Goal: Communication & Community: Share content

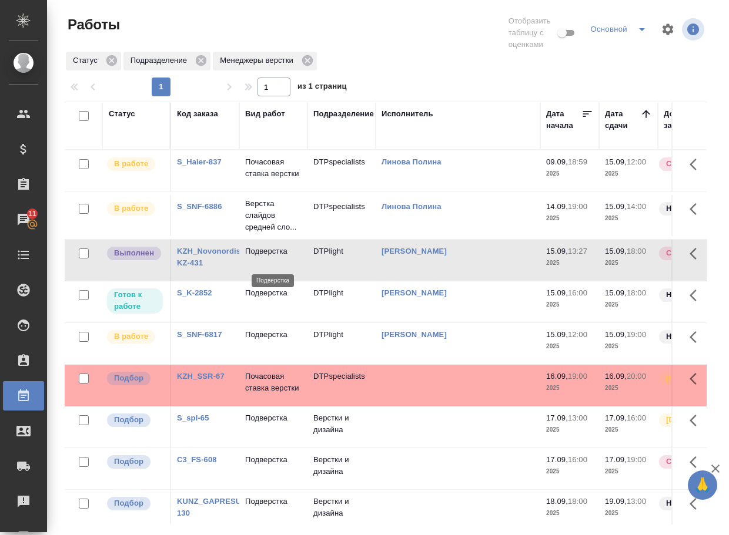
click at [285, 257] on p "Подверстка" at bounding box center [273, 252] width 56 height 12
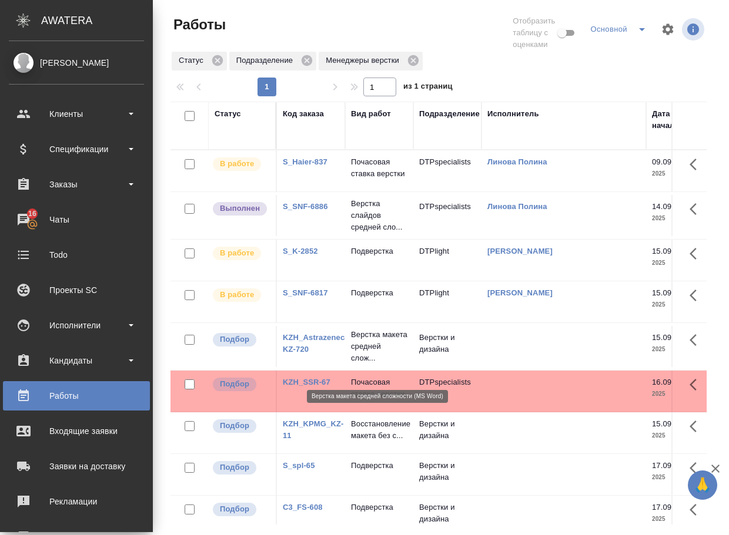
click at [369, 364] on p "Верстка макета средней слож..." at bounding box center [379, 346] width 56 height 35
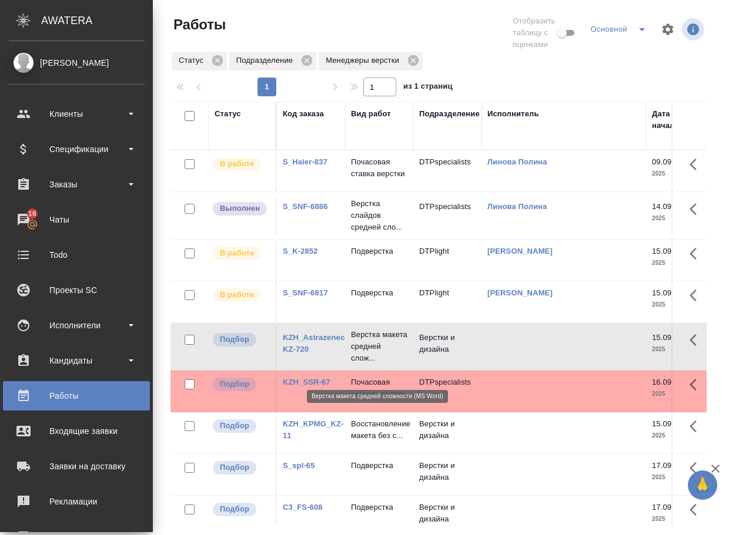
click at [369, 364] on p "Верстка макета средней слож..." at bounding box center [379, 346] width 56 height 35
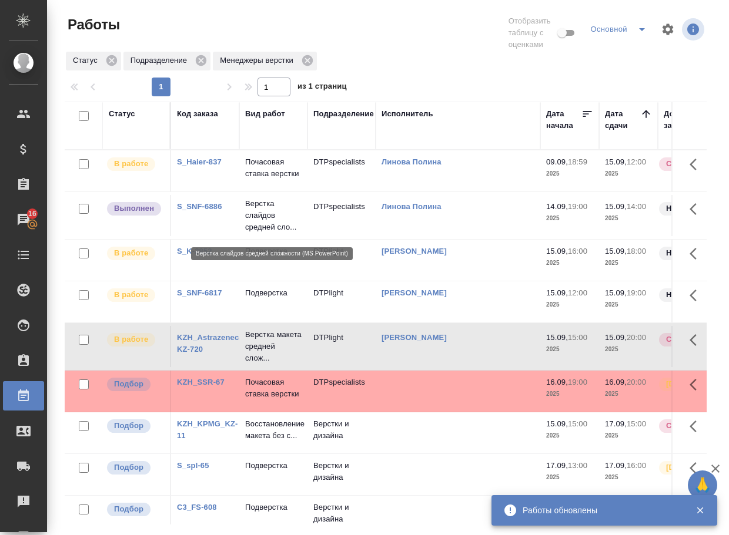
click at [260, 222] on p "Верстка слайдов средней сло..." at bounding box center [273, 215] width 56 height 35
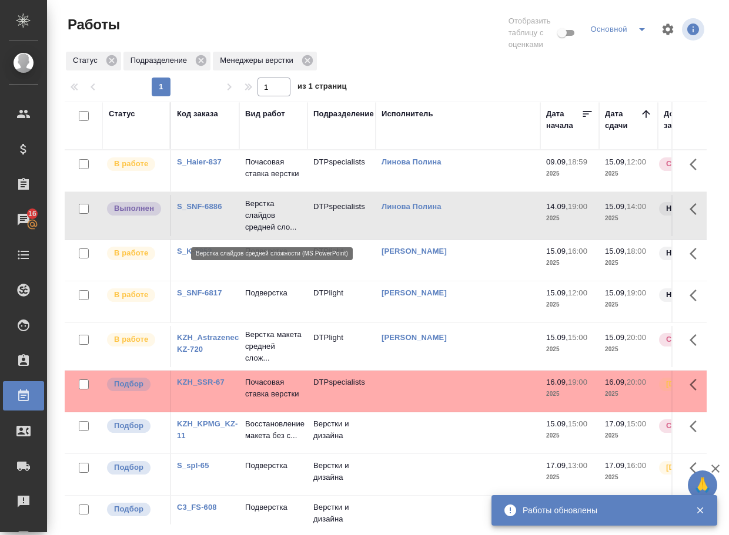
click at [260, 222] on p "Верстка слайдов средней сло..." at bounding box center [273, 215] width 56 height 35
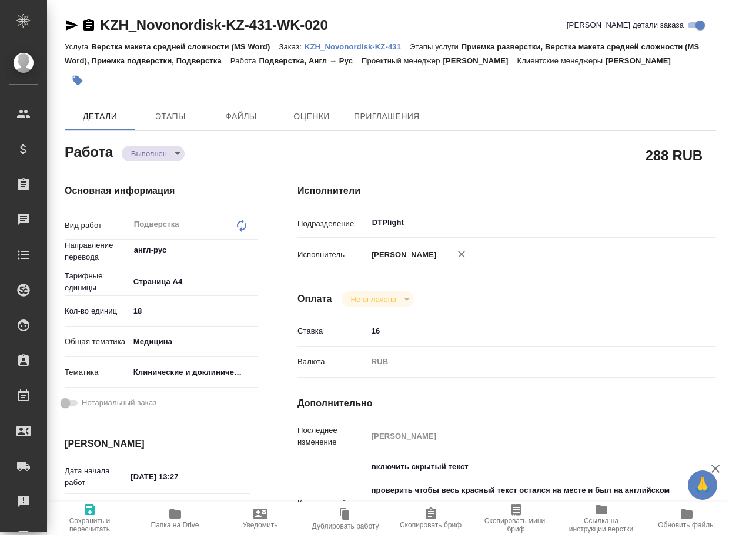
type textarea "x"
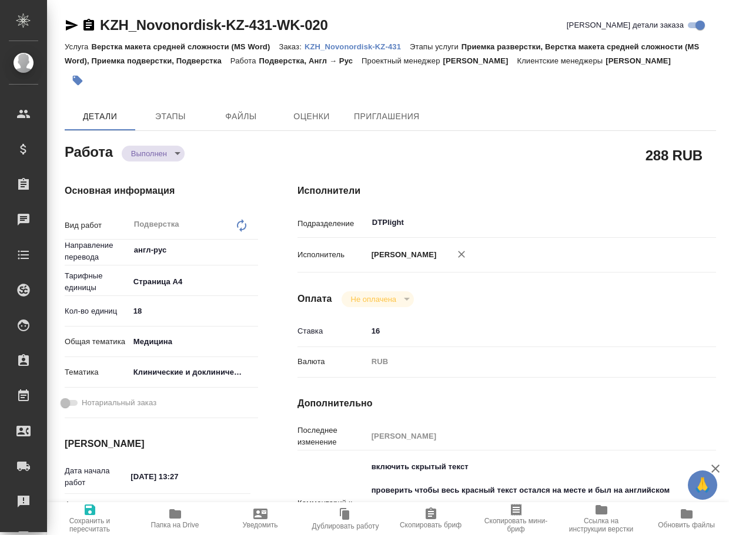
type textarea "x"
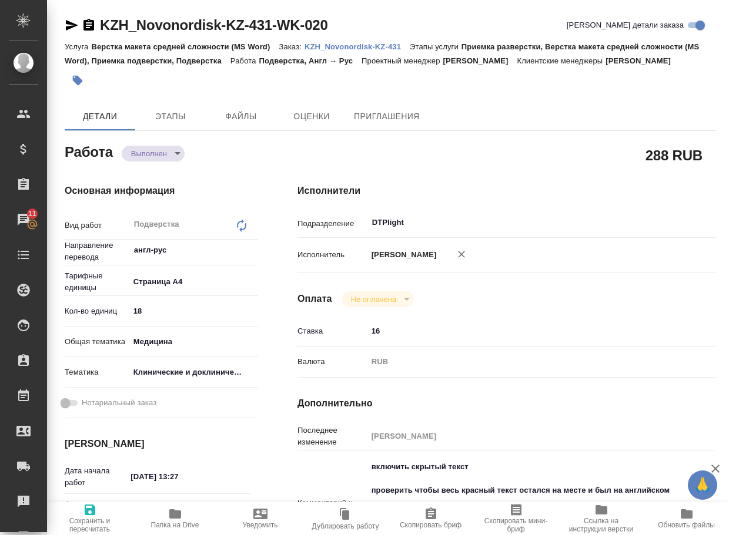
click at [178, 523] on span "Папка на Drive" at bounding box center [175, 525] width 48 height 8
click at [139, 170] on body "🙏 .cls-1 fill:#fff; AWATERA Arsenyeva Vera Клиенты Спецификации Заказы 11 Чаты …" at bounding box center [364, 267] width 729 height 535
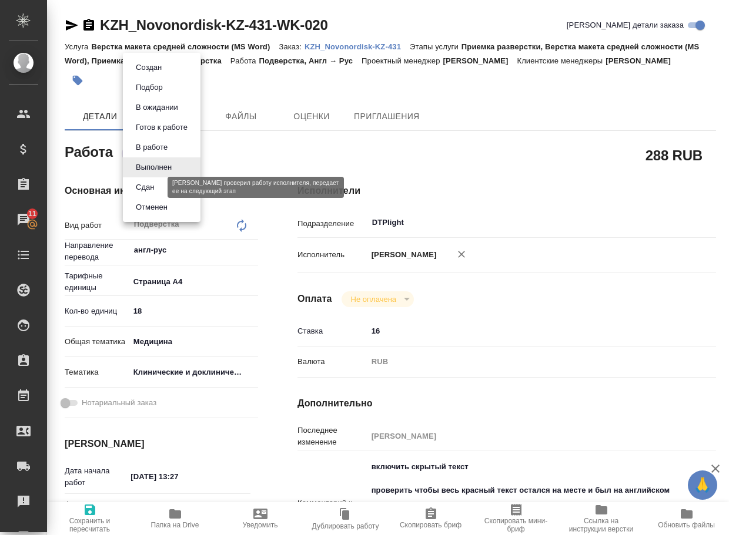
click at [148, 189] on button "Сдан" at bounding box center [144, 187] width 25 height 13
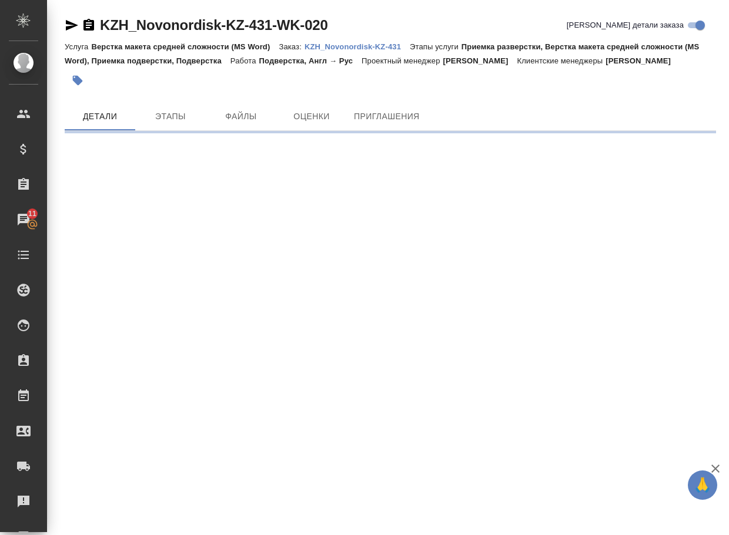
click at [380, 45] on p "KZH_Novonordisk-KZ-431" at bounding box center [356, 46] width 105 height 9
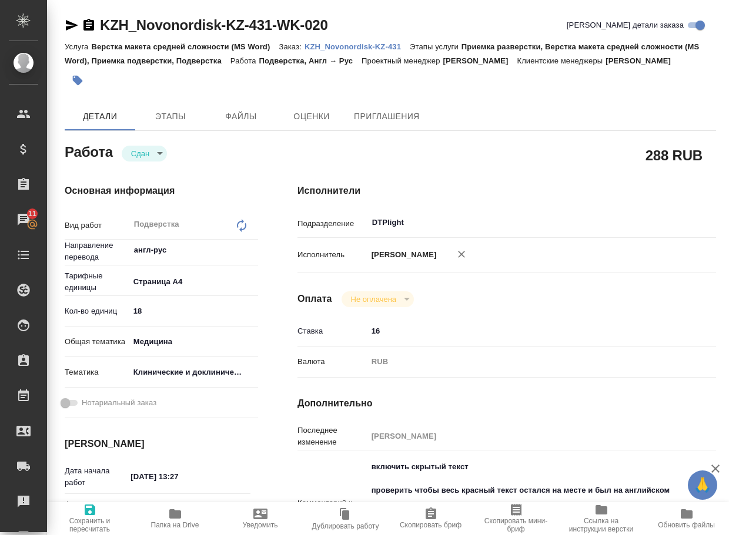
type textarea "x"
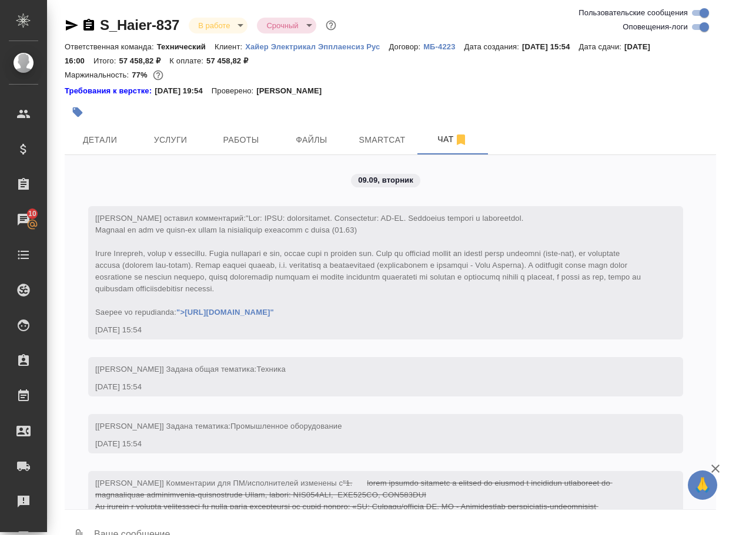
scroll to position [6815, 0]
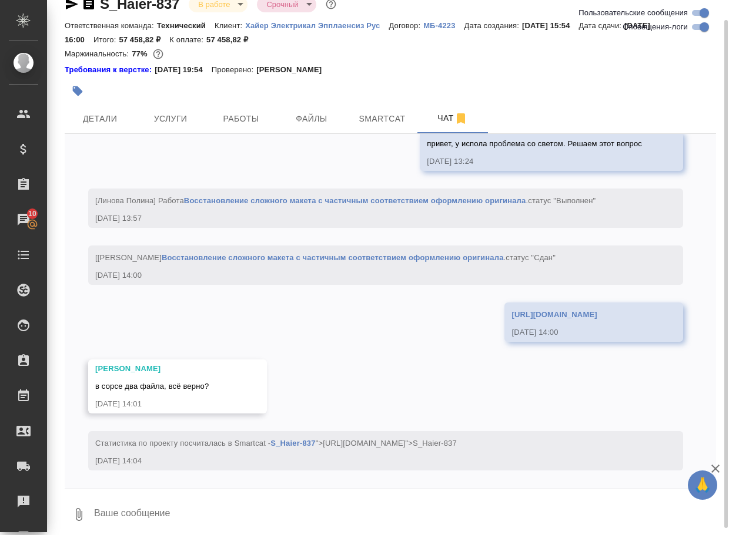
click at [511, 310] on link "https://drive.awatera.com/apps/files/files/10365826?dir=/Shares/%D0%A5%D0%B0%D0…" at bounding box center [553, 314] width 85 height 9
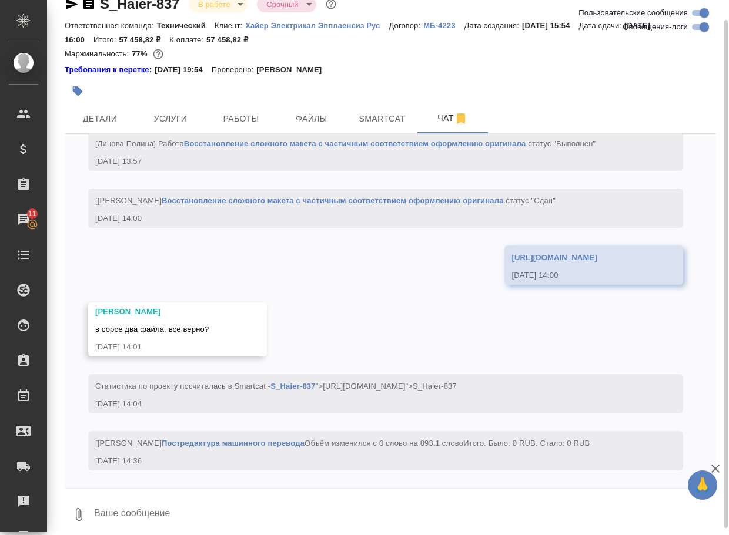
scroll to position [6883, 0]
click at [105, 123] on span "Детали" at bounding box center [100, 119] width 56 height 15
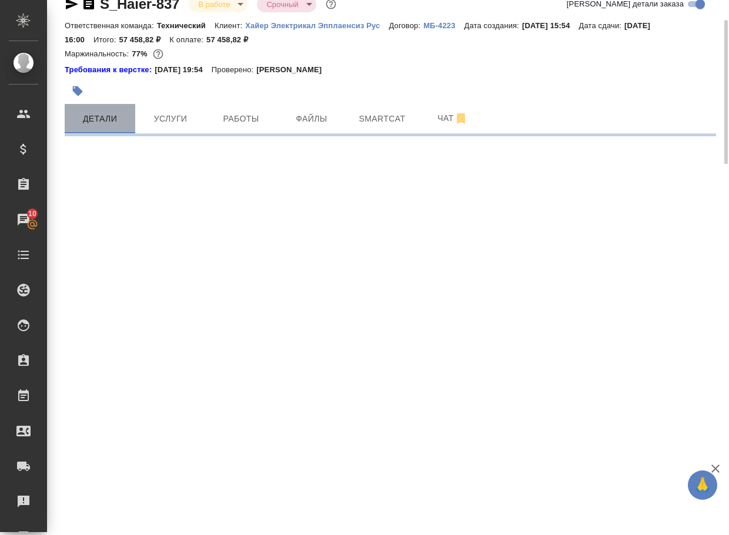
click at [102, 118] on span "Детали" at bounding box center [100, 119] width 56 height 15
select select "RU"
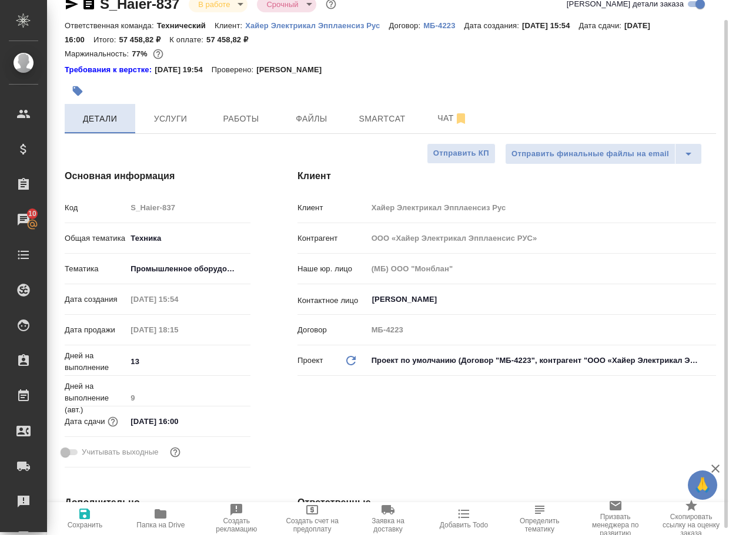
type textarea "x"
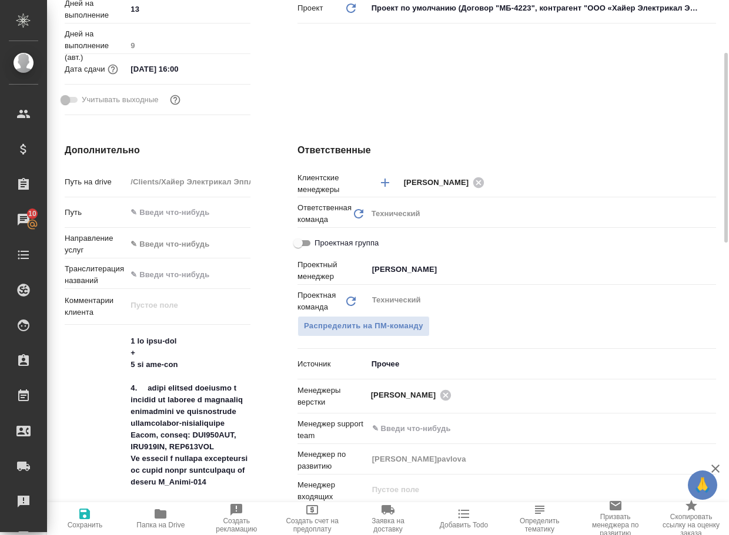
scroll to position [198, 0]
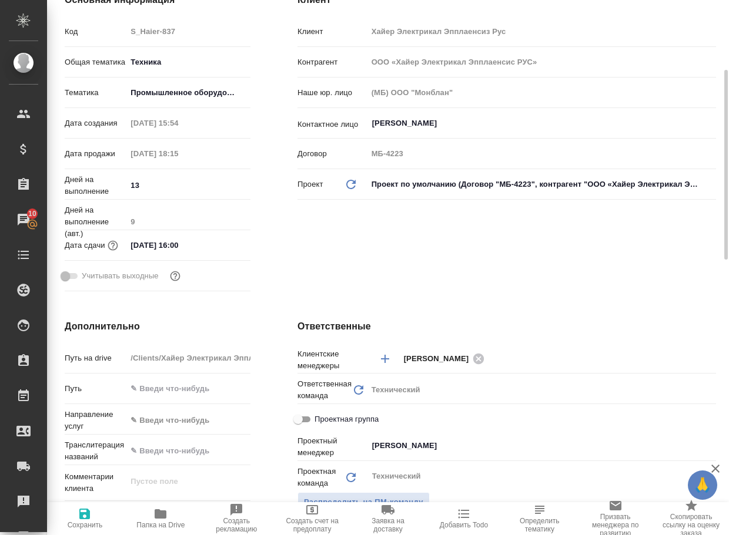
type textarea "x"
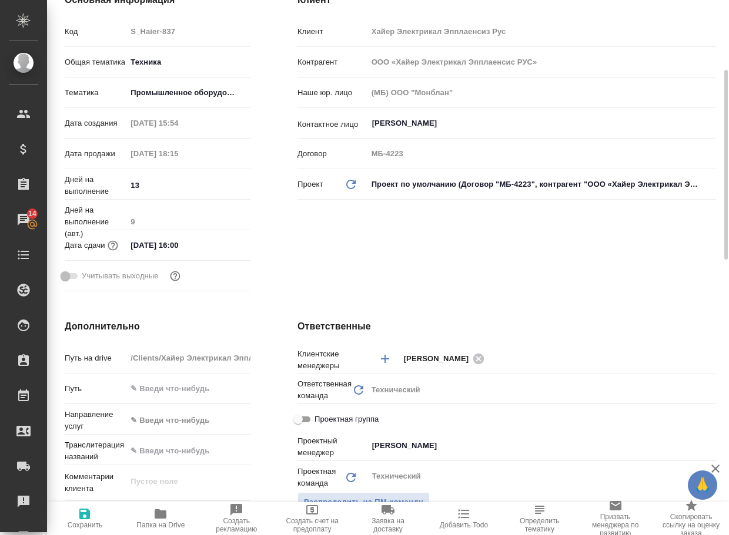
type textarea "x"
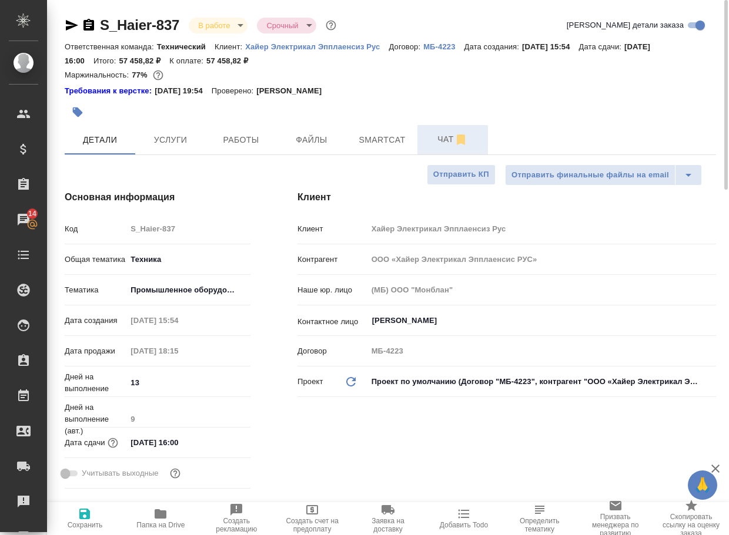
click at [439, 140] on span "Чат" at bounding box center [452, 139] width 56 height 15
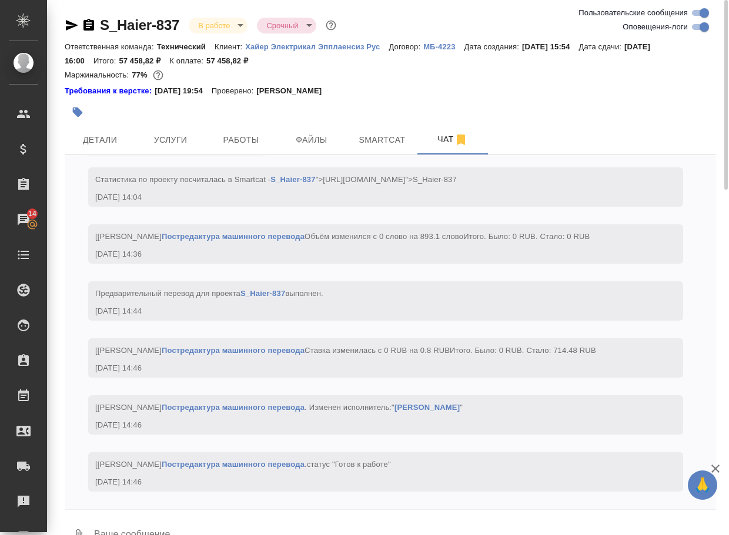
scroll to position [7123, 0]
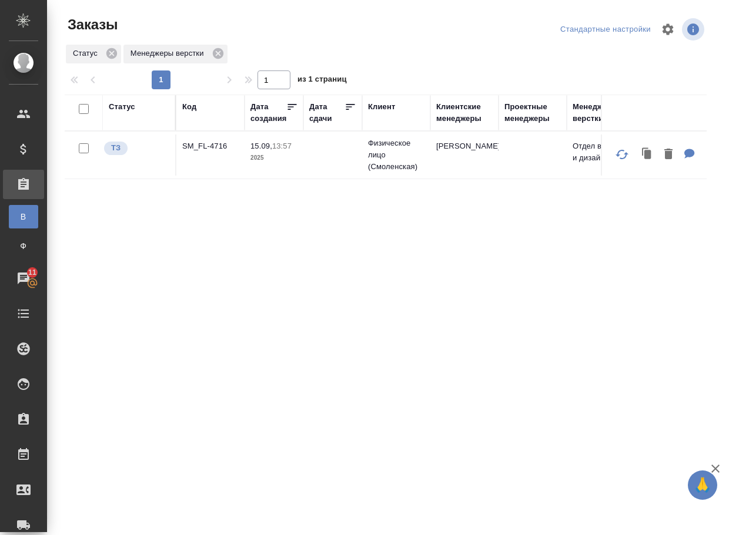
click at [193, 150] on p "SM_FL-4716" at bounding box center [210, 146] width 56 height 12
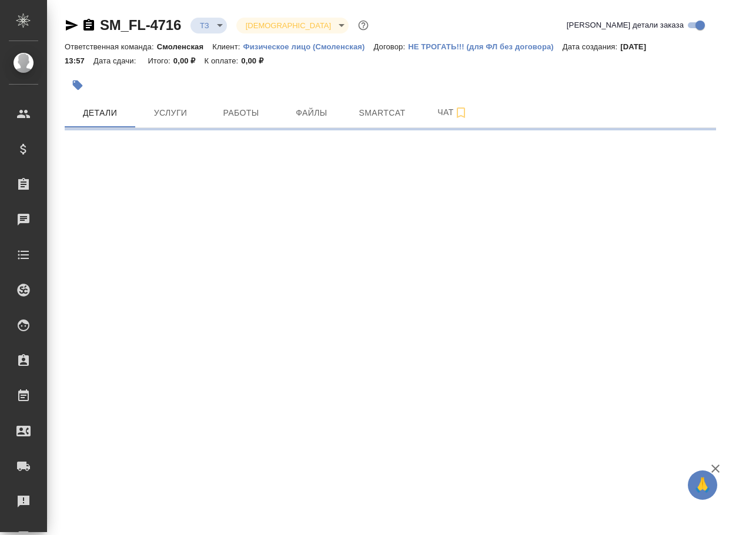
select select "RU"
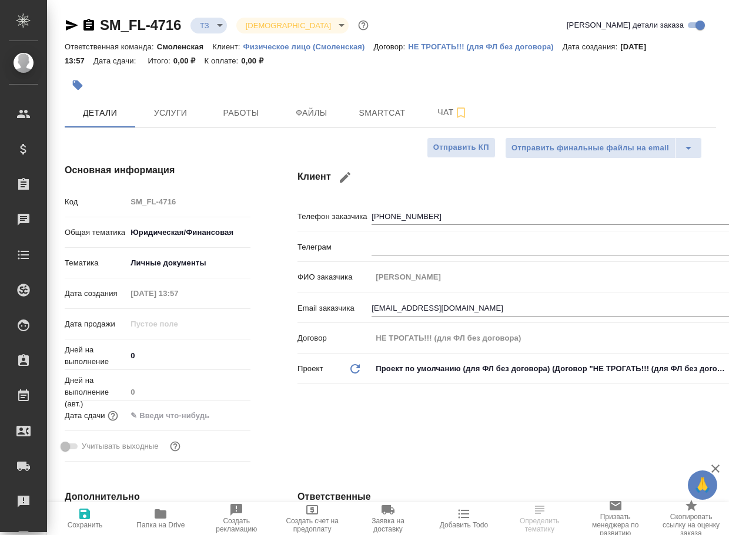
type textarea "x"
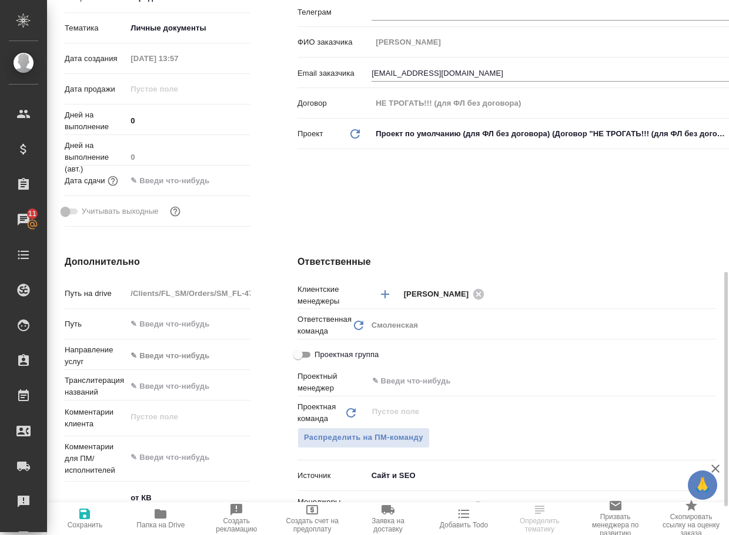
scroll to position [353, 0]
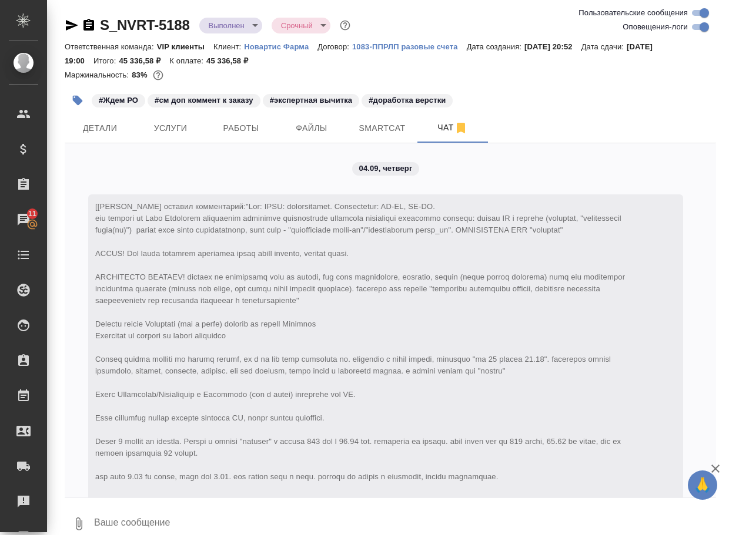
scroll to position [10173, 0]
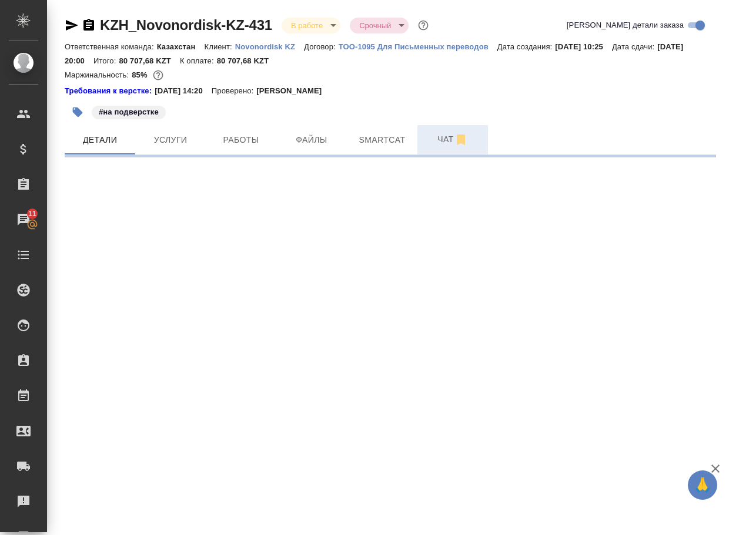
click at [433, 140] on span "Чат" at bounding box center [452, 139] width 56 height 15
select select "RU"
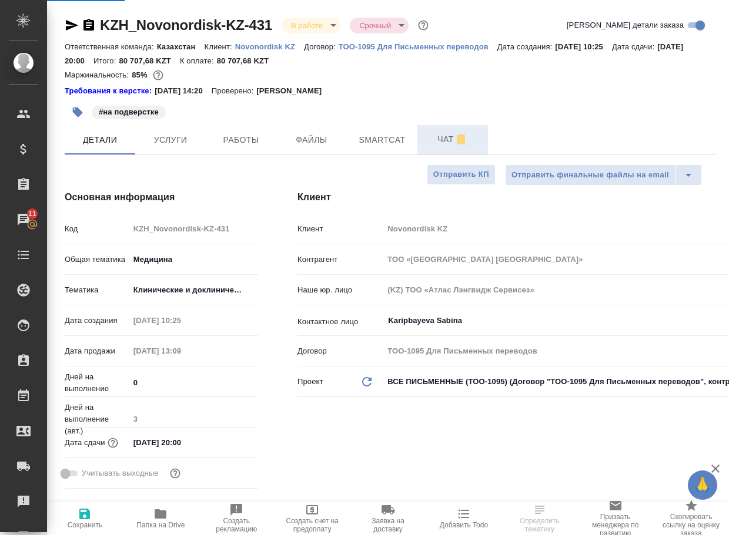
click at [443, 142] on span "Чат" at bounding box center [452, 139] width 56 height 15
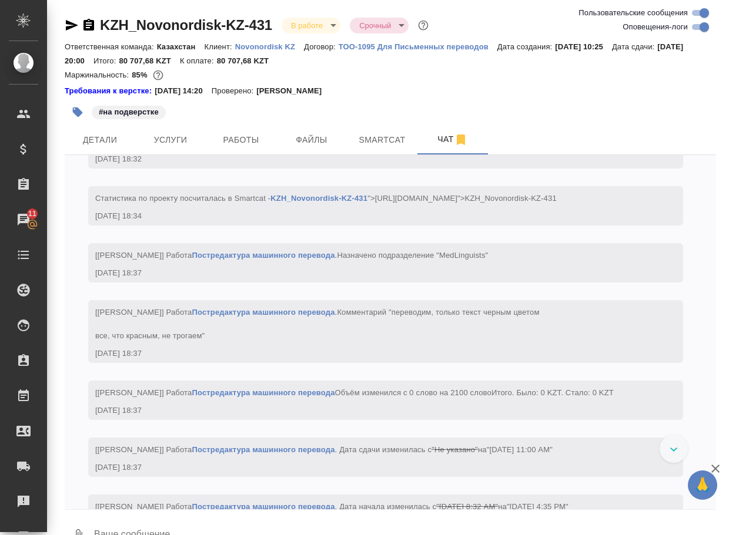
click at [150, 524] on textarea at bounding box center [404, 536] width 623 height 40
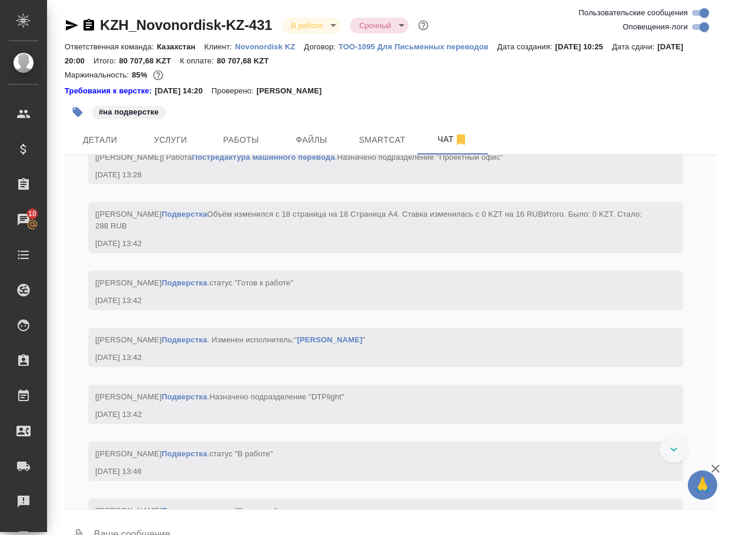
paste textarea "https://drive.awatera.com/apps/files/files/10340926?dir=/Shares/Novonordisk%20K…"
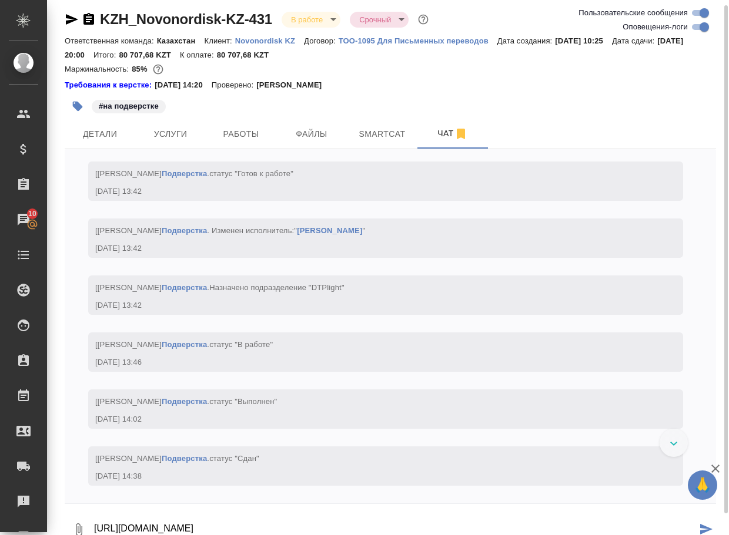
scroll to position [5419, 0]
type textarea "https://drive.awatera.com/apps/files/files/10340926?dir=/Shares/Novonordisk%20K…"
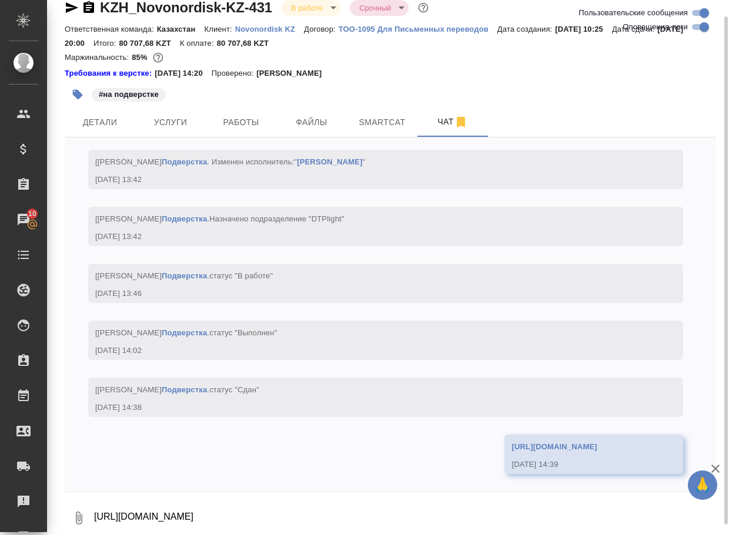
scroll to position [5544, 0]
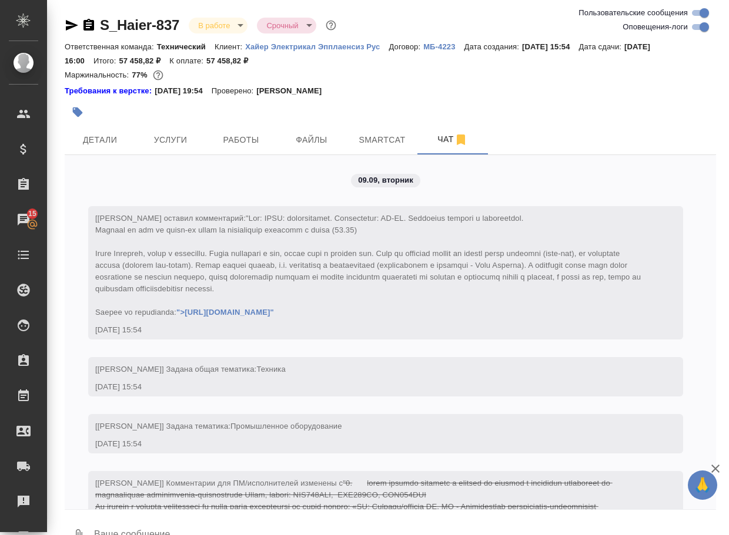
scroll to position [7123, 0]
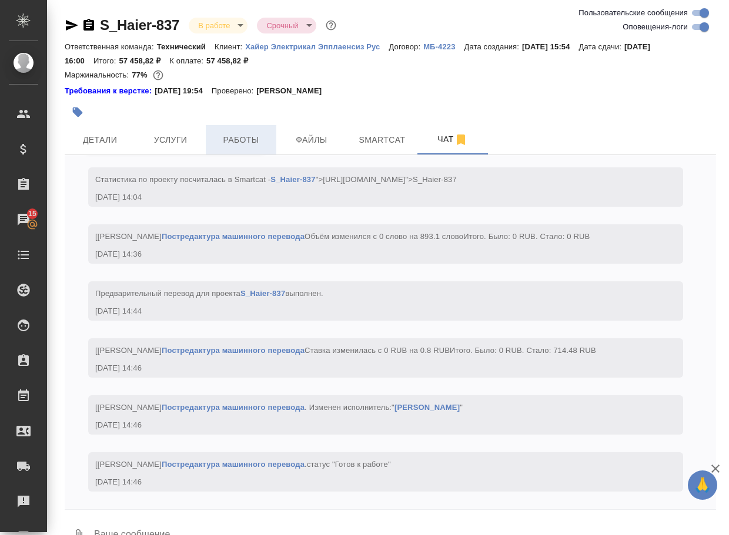
click at [243, 139] on span "Работы" at bounding box center [241, 140] width 56 height 15
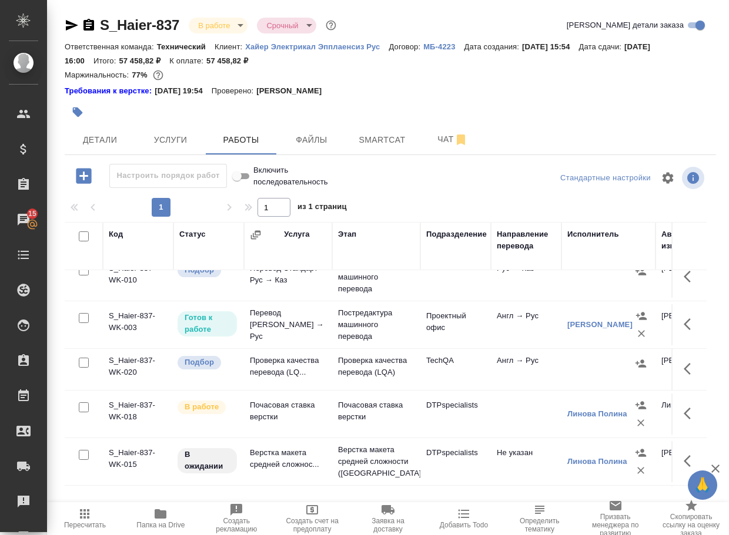
scroll to position [118, 0]
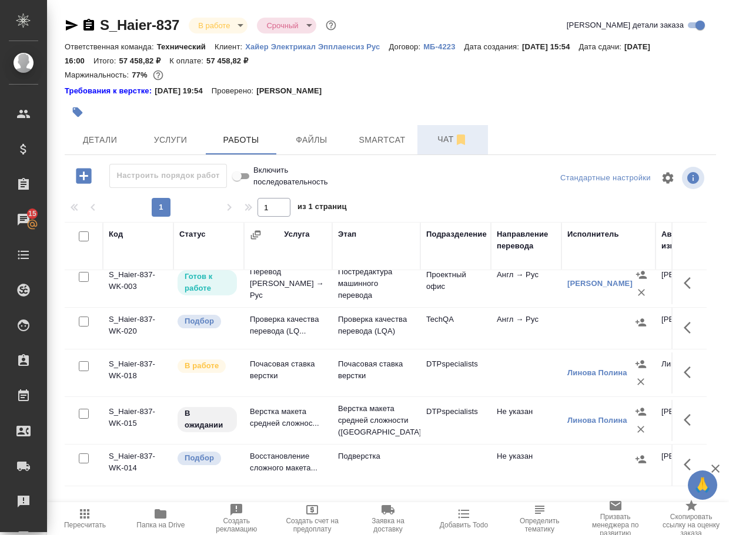
click at [452, 133] on span "Чат" at bounding box center [452, 139] width 56 height 15
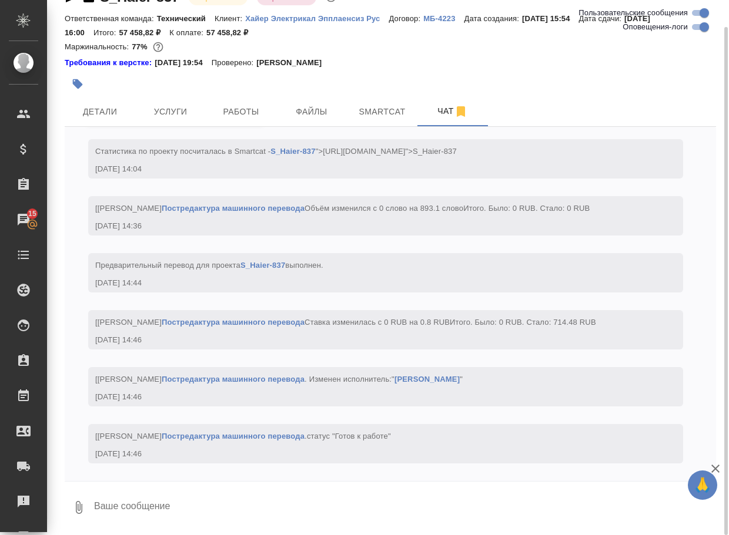
scroll to position [7123, 0]
click at [179, 503] on textarea at bounding box center [404, 508] width 623 height 40
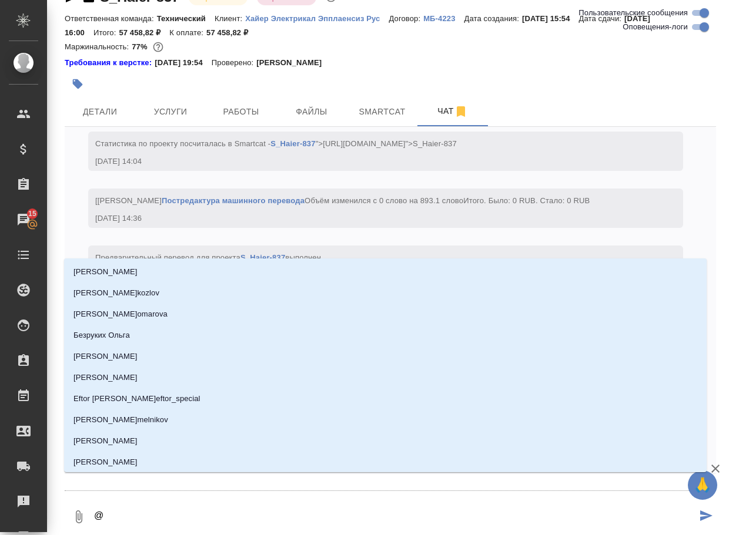
type textarea "@ь"
type input "ь"
type textarea "@ье"
type input "ье"
type textarea "@ь"
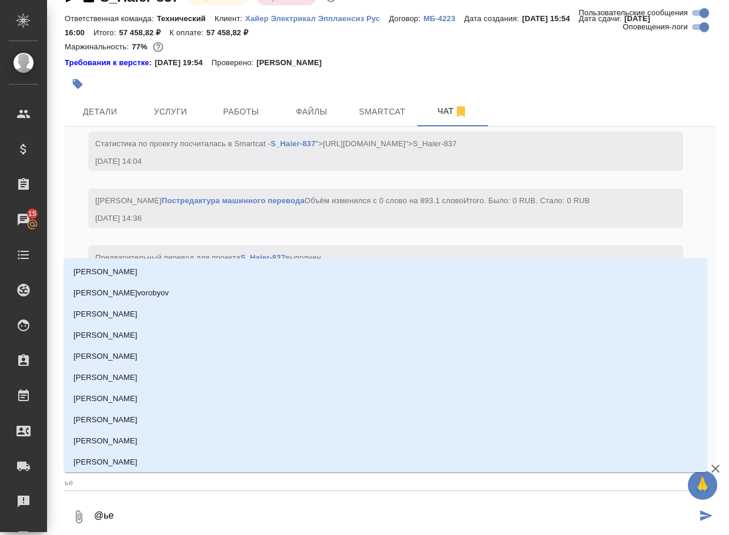
type input "ь"
type textarea "@"
type textarea "@б"
type input "б"
type textarea "@бе"
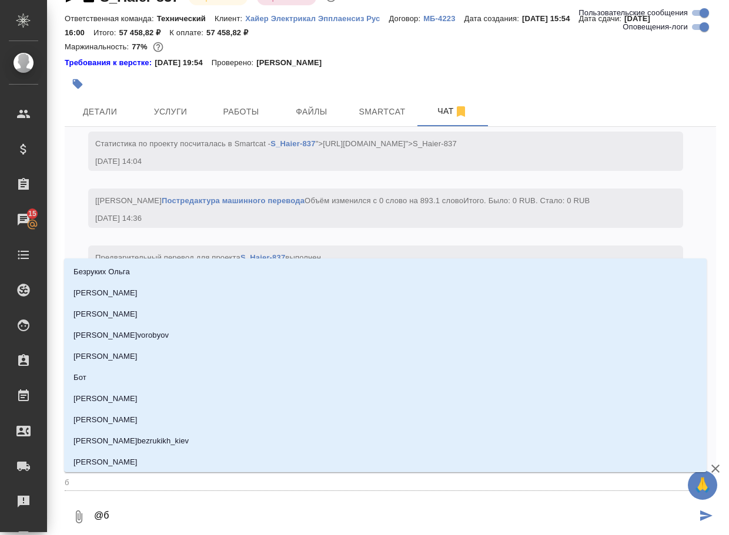
type input "бе"
type textarea "@бел"
type input "бел"
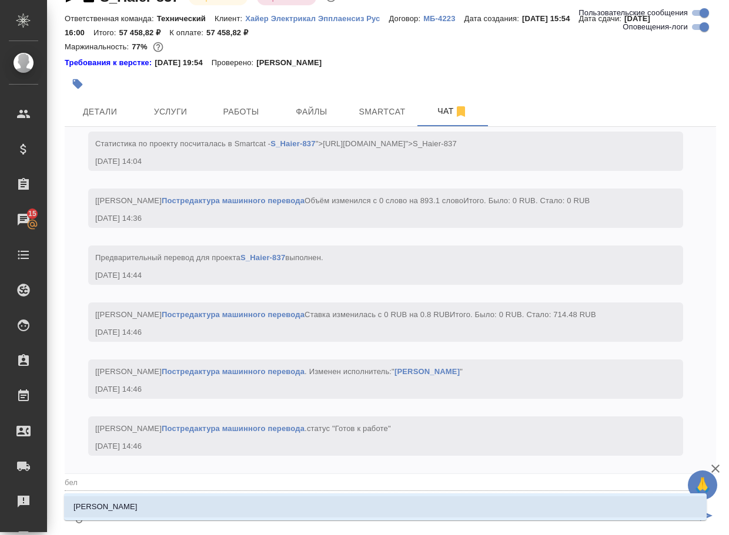
click at [177, 502] on li "Белякова Юлия" at bounding box center [385, 507] width 642 height 21
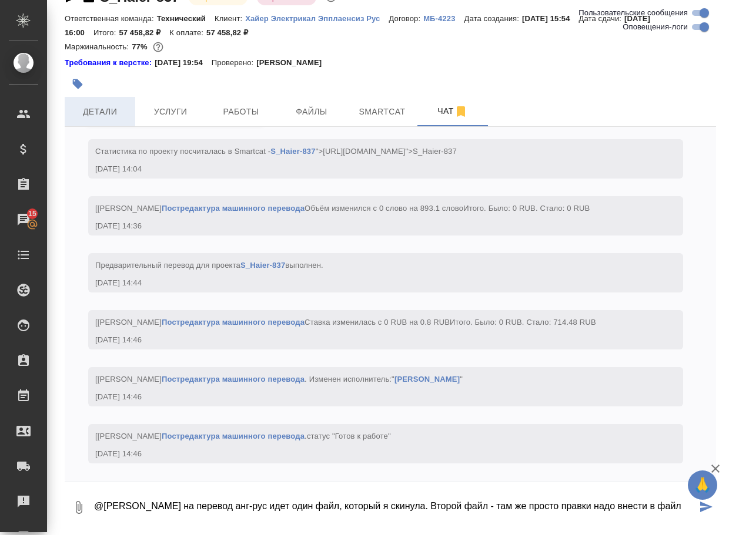
type textarea "@Белякова Юлия на перевод анг-рус идет один файл, который я скинула. Второй фай…"
click at [98, 122] on button "Детали" at bounding box center [100, 111] width 71 height 29
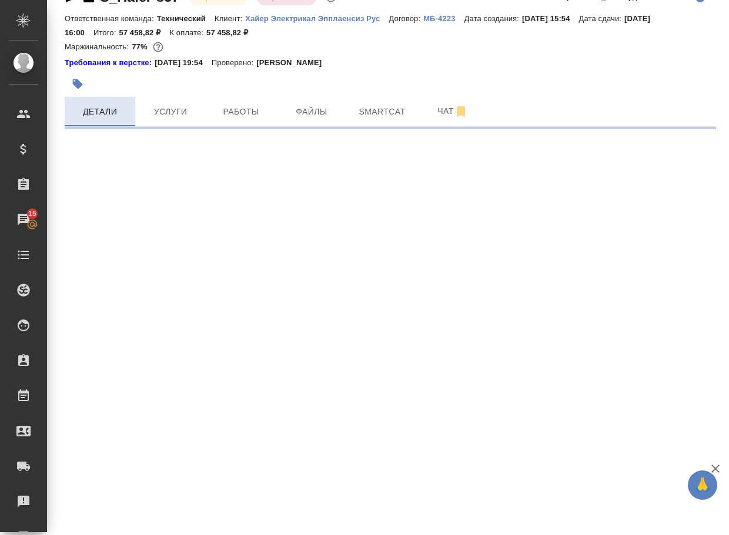
select select "RU"
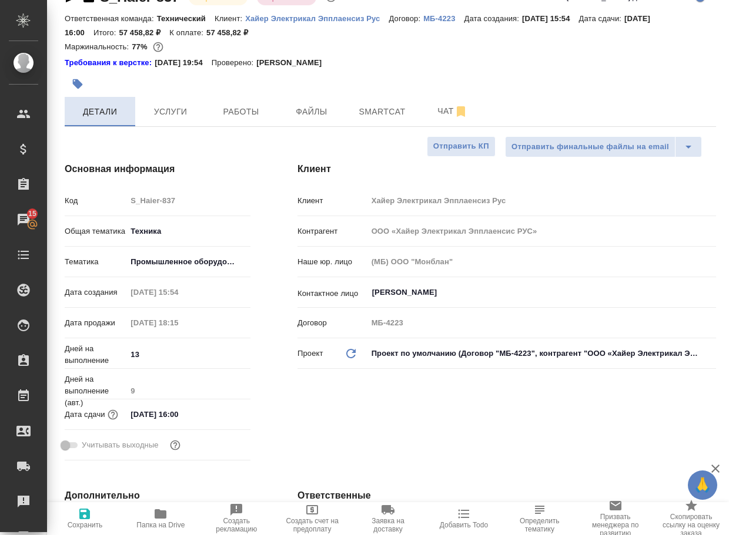
type textarea "x"
type input "Белякова Юлия"
type input "Павлова Антонина a.pavlova"
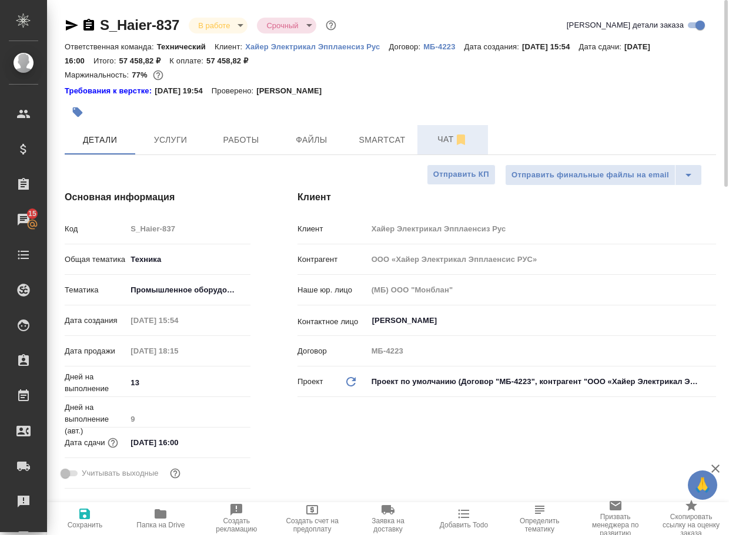
click at [449, 140] on span "Чат" at bounding box center [452, 139] width 56 height 15
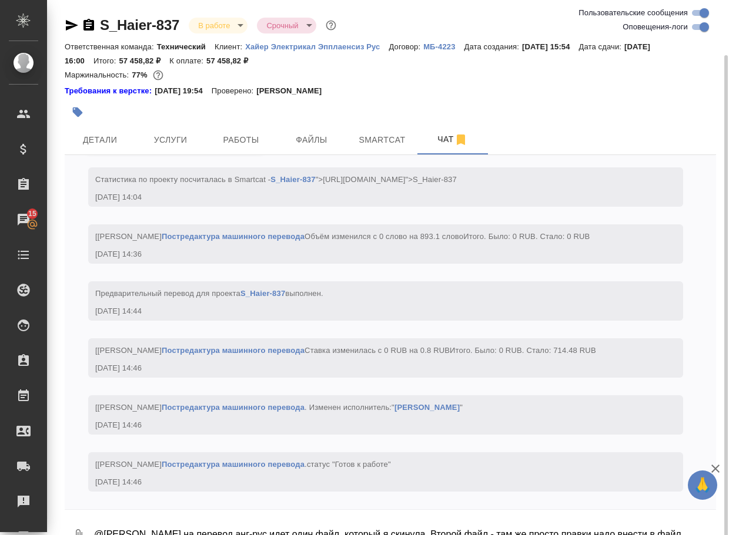
scroll to position [28, 0]
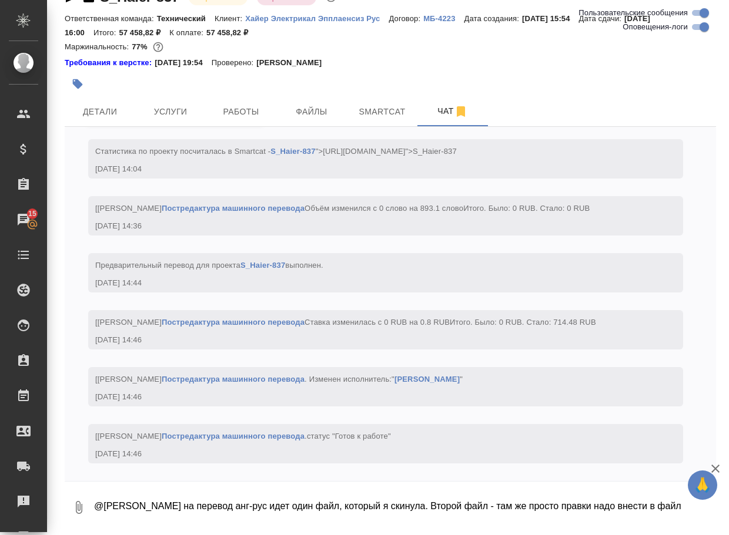
drag, startPoint x: 449, startPoint y: 504, endPoint x: 486, endPoint y: 530, distance: 45.5
click at [486, 530] on div "S_Haier-837 В работе inProgress Срочный urgent Ответственная команда: Техническ…" at bounding box center [390, 253] width 664 height 563
click at [510, 503] on textarea "@Белякова Юлия на перевод анг-рус идет один файл, который я скинула. Второй фай…" at bounding box center [404, 508] width 623 height 40
drag, startPoint x: 516, startPoint y: 506, endPoint x: 682, endPoint y: 527, distance: 167.2
click at [682, 527] on textarea "@Белякова Юлия на перевод анг-рус идет один файл, который я скинула. Второй фай…" at bounding box center [404, 508] width 623 height 40
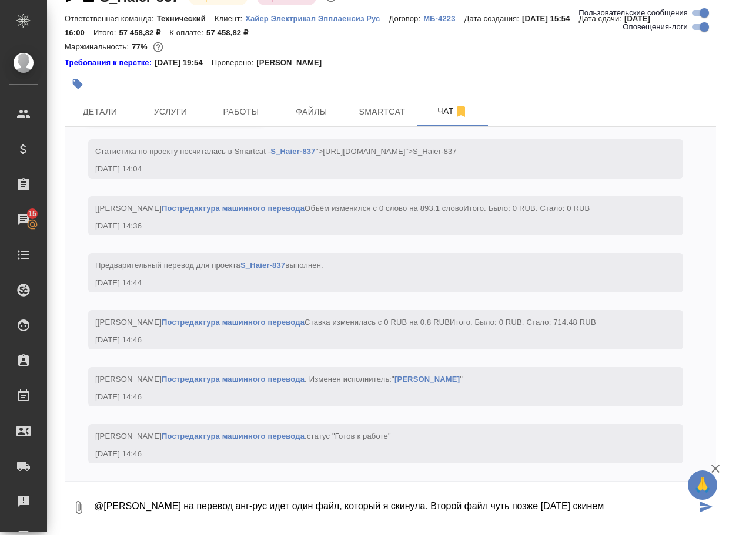
type textarea "@Белякова Юлия на перевод анг-рус идет один файл, который я скинула. Второй фай…"
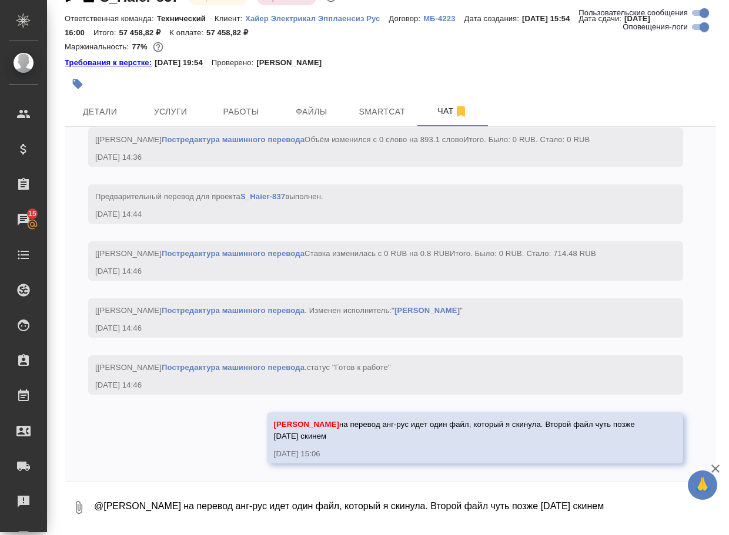
scroll to position [7192, 0]
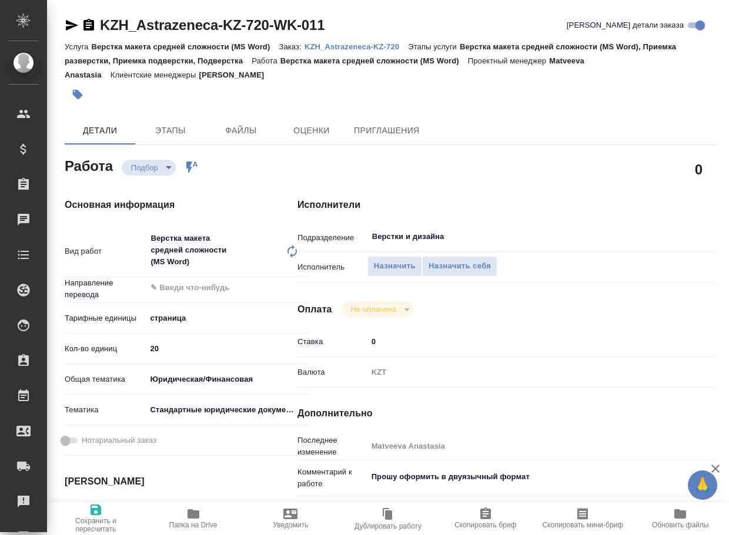
type textarea "x"
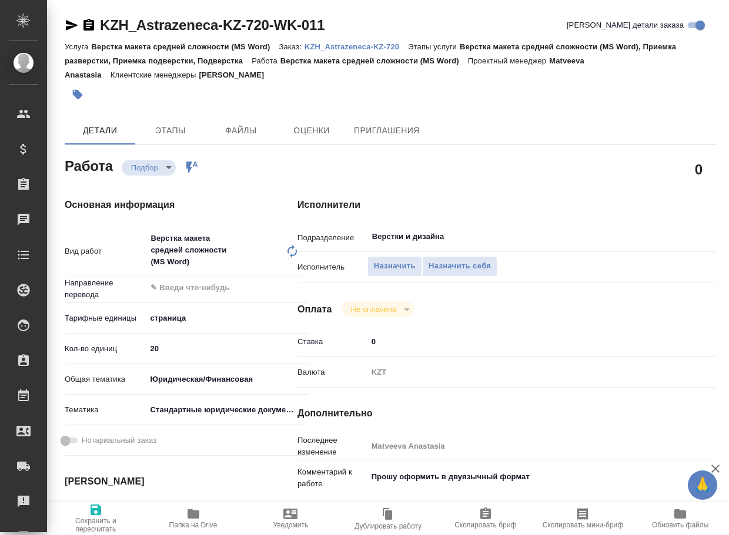
type textarea "x"
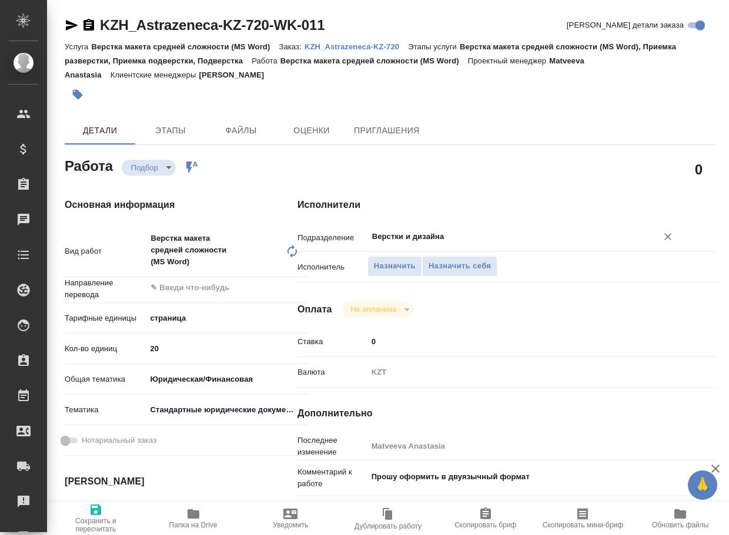
type textarea "x"
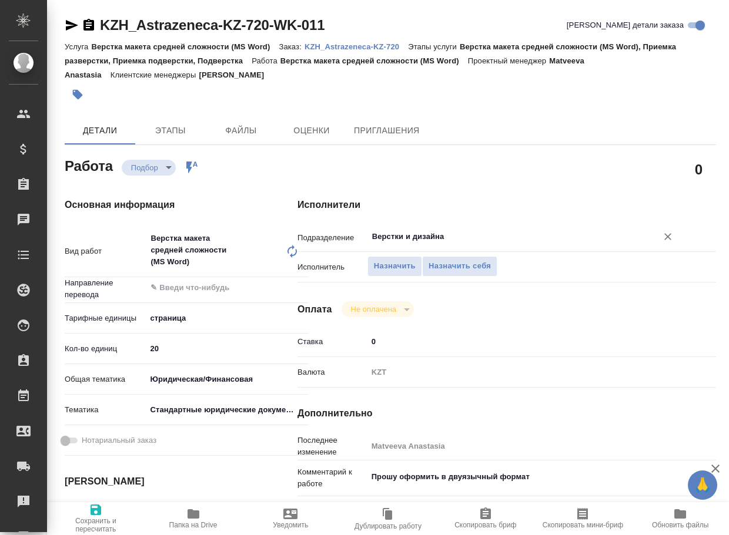
click at [460, 240] on input "Верстки и дизайна" at bounding box center [504, 237] width 267 height 14
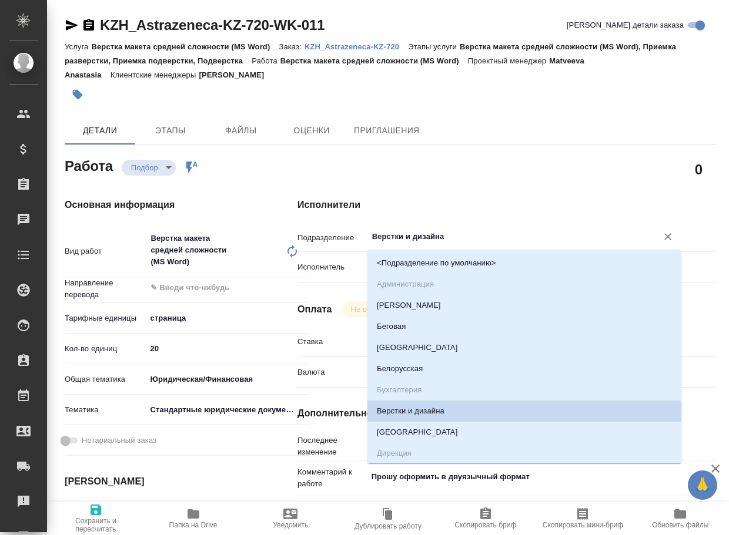
type textarea "x"
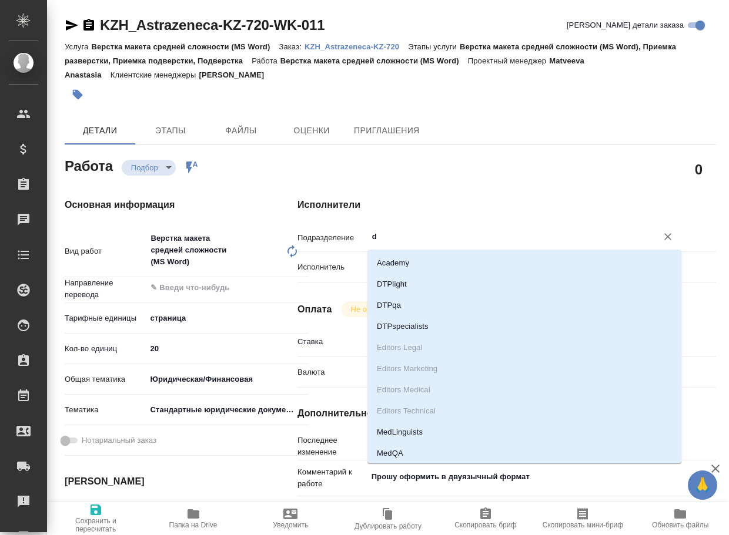
type input "dt"
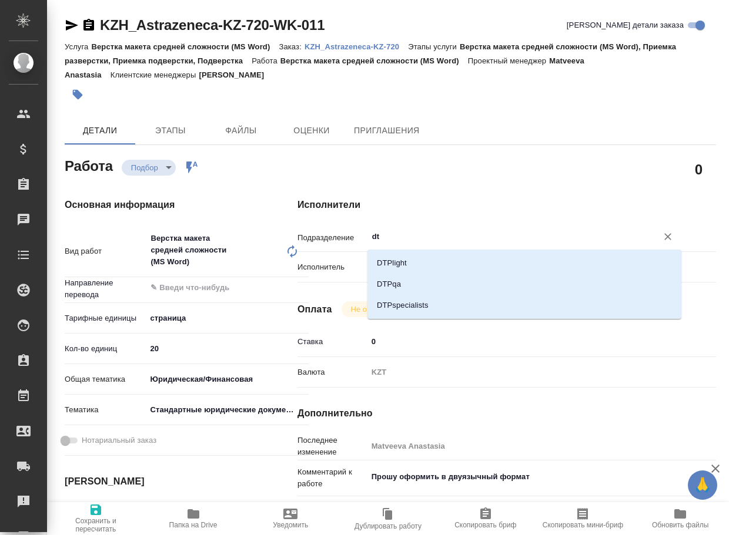
type textarea "x"
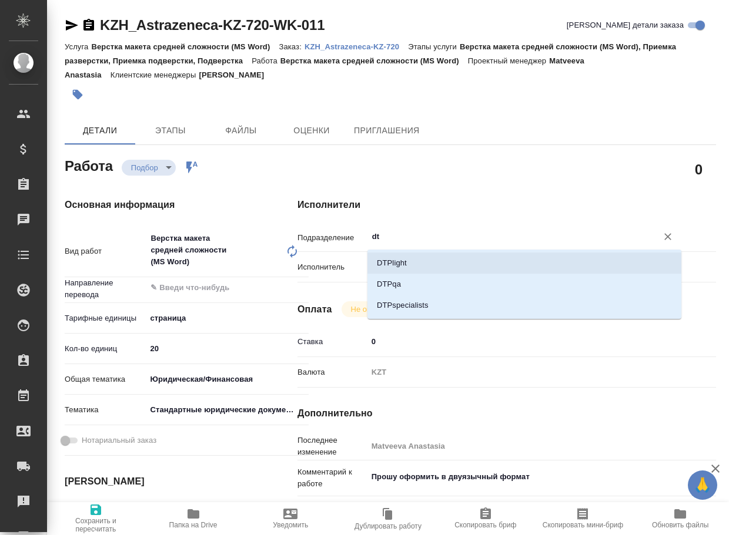
click at [442, 257] on li "DTPlight" at bounding box center [524, 263] width 314 height 21
type textarea "x"
type input "DTPlight"
type textarea "x"
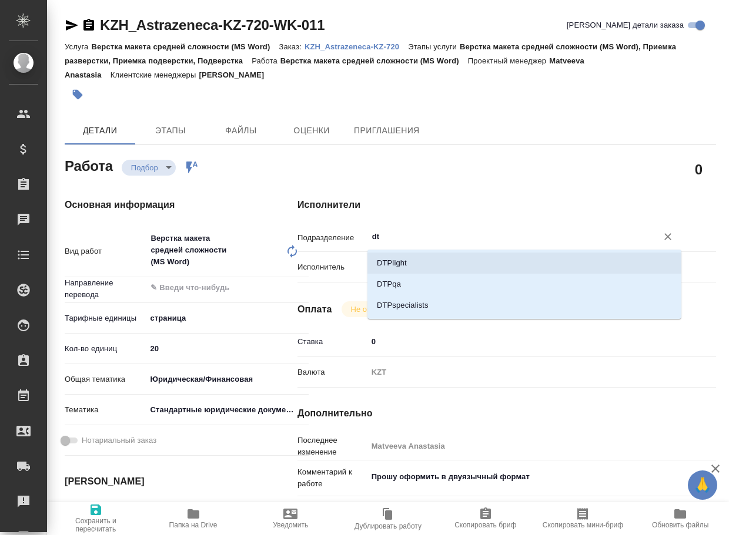
type textarea "x"
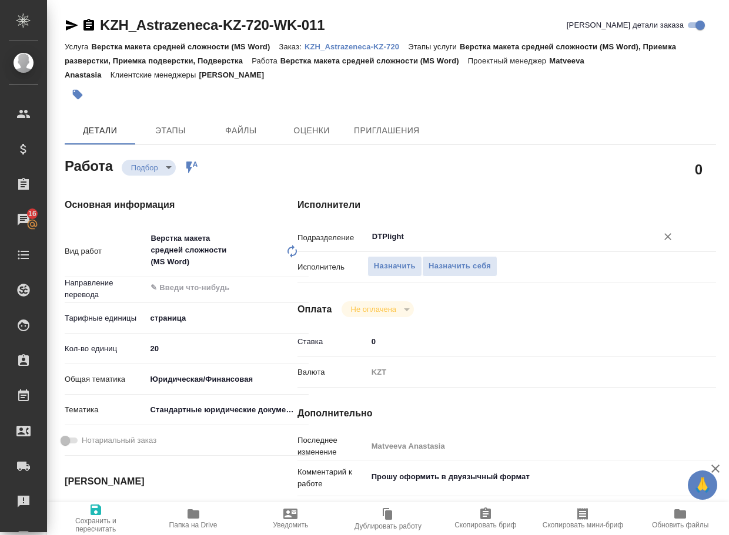
type input "DTPlight"
click at [94, 520] on span "Сохранить и пересчитать" at bounding box center [95, 525] width 83 height 16
type textarea "x"
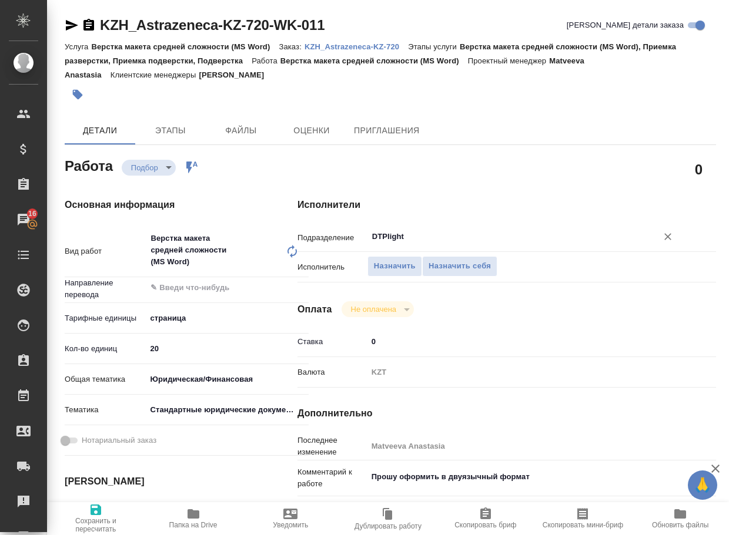
type textarea "x"
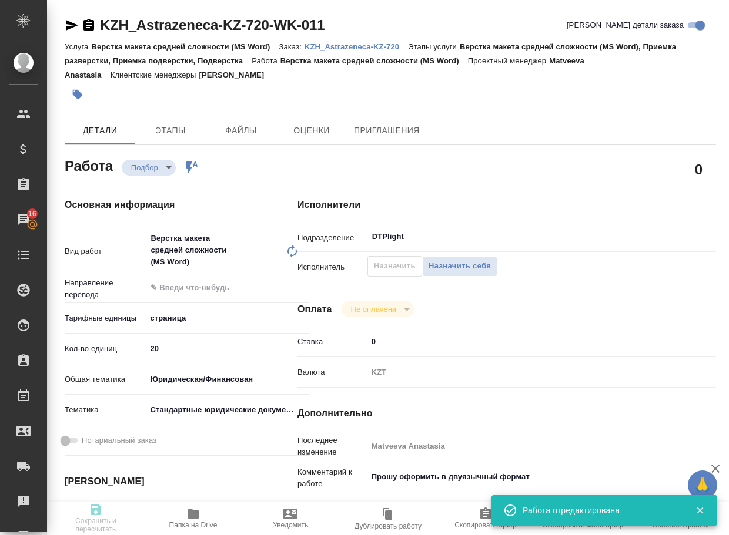
type textarea "x"
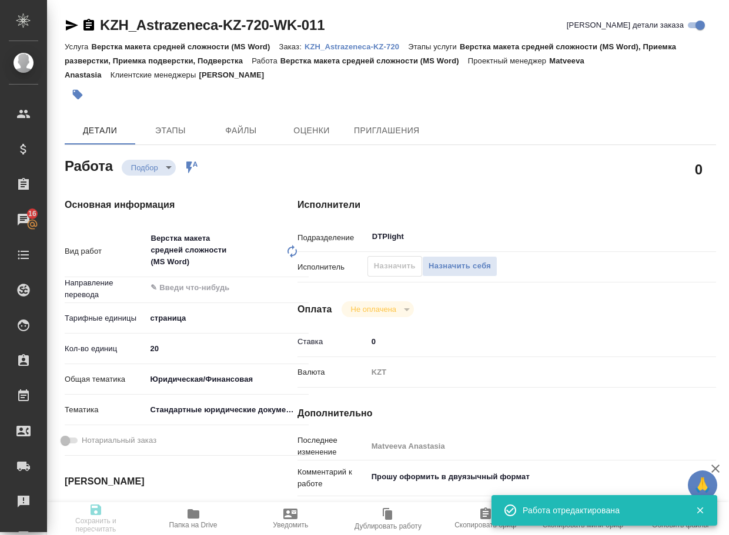
type textarea "x"
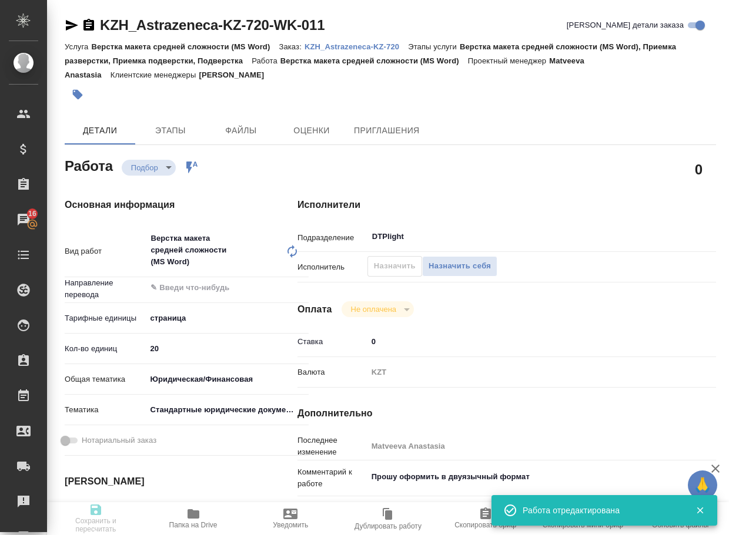
type input "recruiting"
type textarea "Верстка макета средней сложности (MS Word)"
type textarea "x"
type input "5a8b1489cc6b4906c91bfdb2"
type input "20"
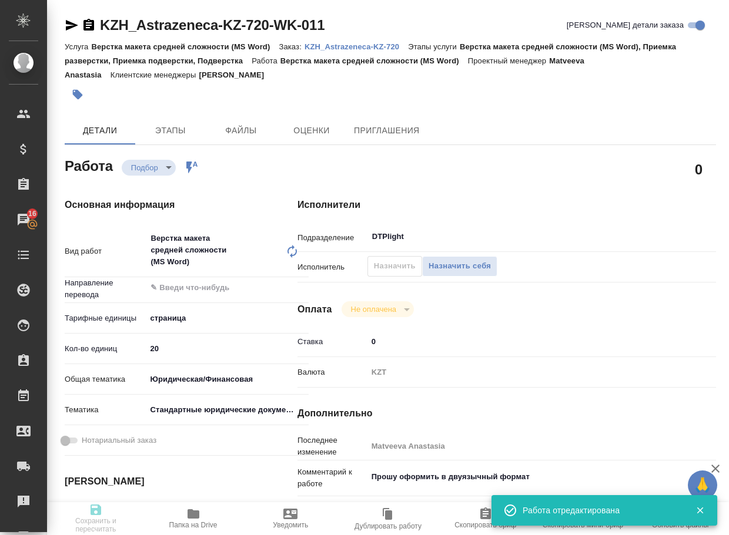
type input "yr-fn"
type input "5f647205b73bc97568ca66bf"
type input "[DATE] 15:00"
type input "[DATE] 20:00"
type input "[DATE] 18:00"
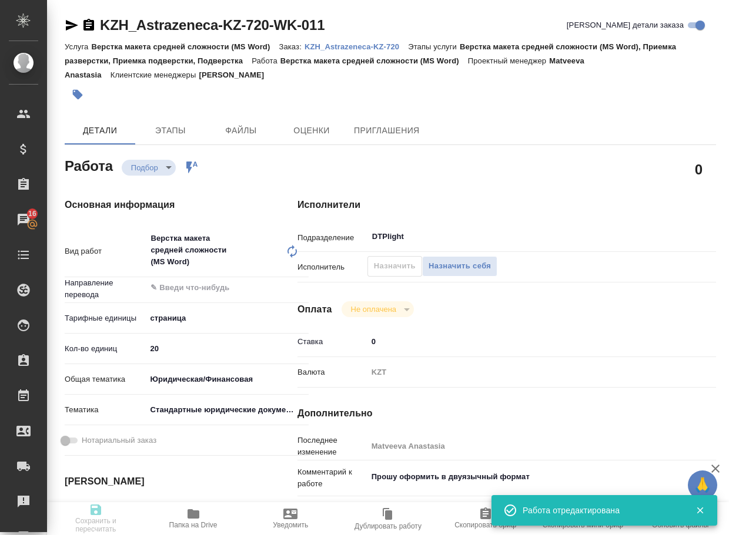
type input "DTPlight"
type input "notPayed"
type input "0"
type input "KZT"
type input "Matveeva Anastasia"
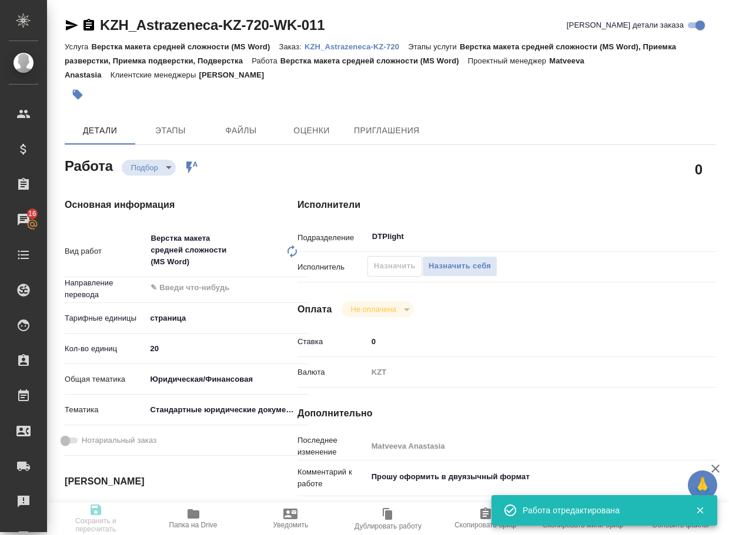
type textarea "Прошу оформить в двуязычный формат"
type textarea "x"
type textarea "/Clients/Astrazeneca KZ/Orders/KZH_Astrazeneca-KZ-720/DTP/KZH_Astrazeneca-KZ-72…"
type textarea "x"
type input "KZH_Astrazeneca-KZ-720"
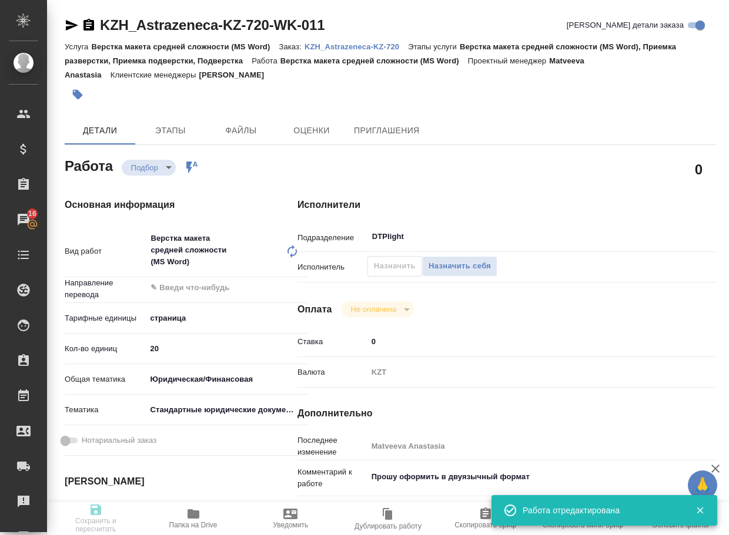
type input "Верстка макета средней сложности (MS Word)"
type input "Верстка макета средней сложности (MS Word), Приемка разверстки, Приемка подверс…"
type input "[PERSON_NAME]"
type input "/Clients/Astrazeneca KZ/Orders/KZH_Astrazeneca-KZ-720"
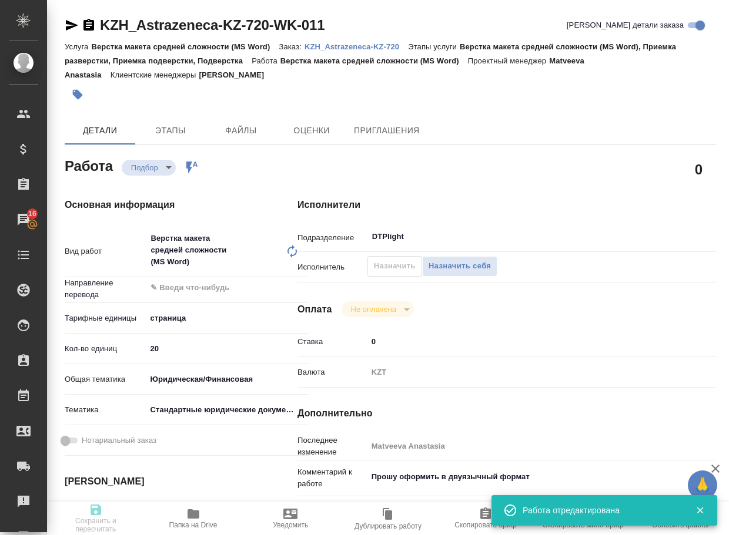
type textarea "x"
type textarea "необходимо перевести на казахский язык прилагаемые Договоры, разместив перевод …"
type textarea "x"
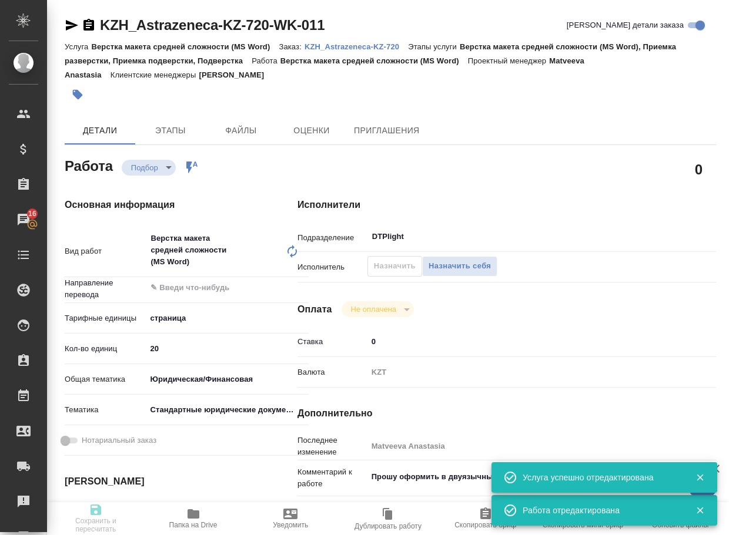
type textarea "x"
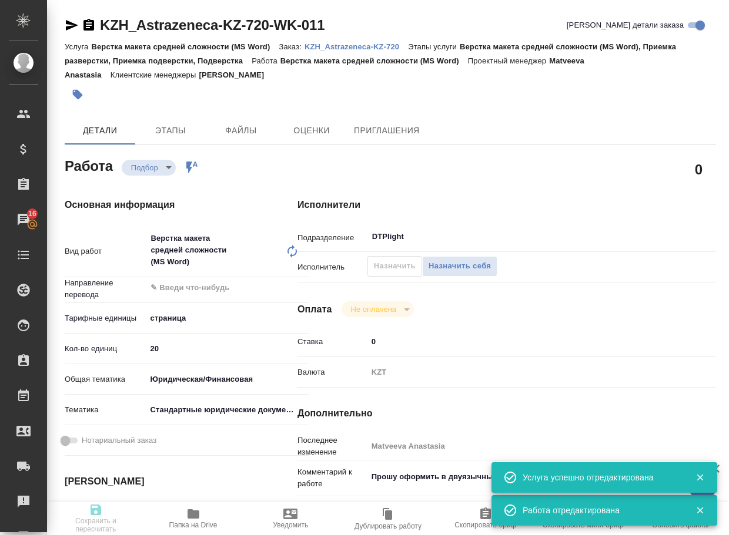
type textarea "x"
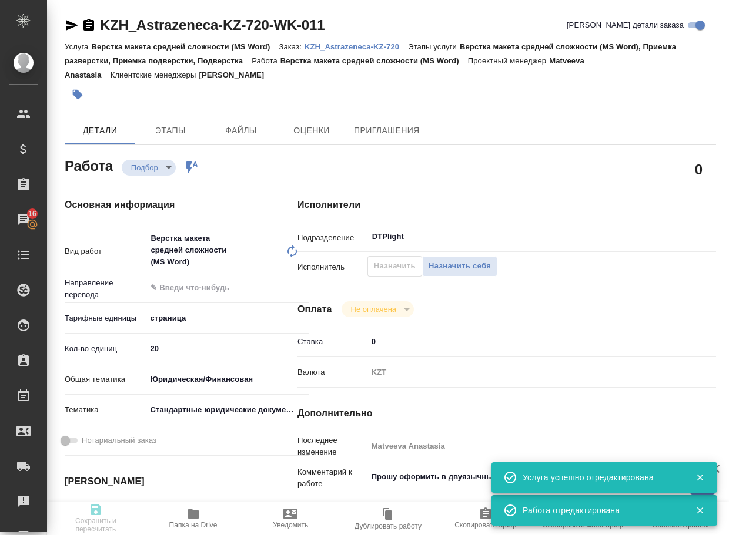
type textarea "x"
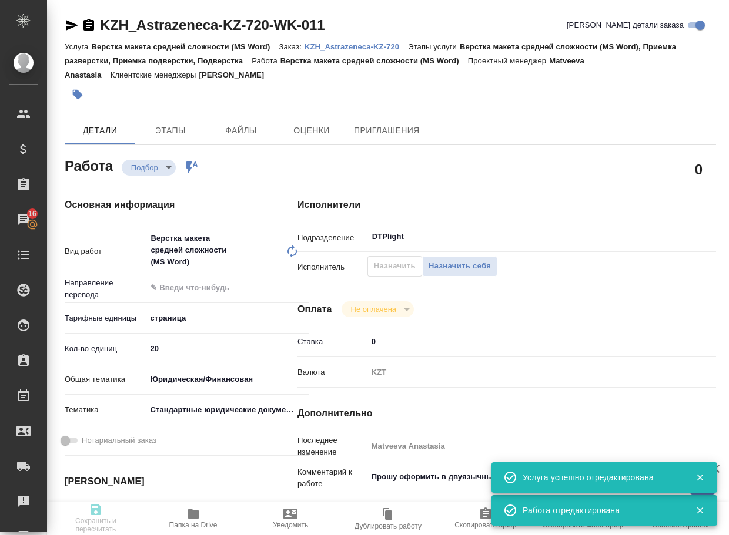
type textarea "x"
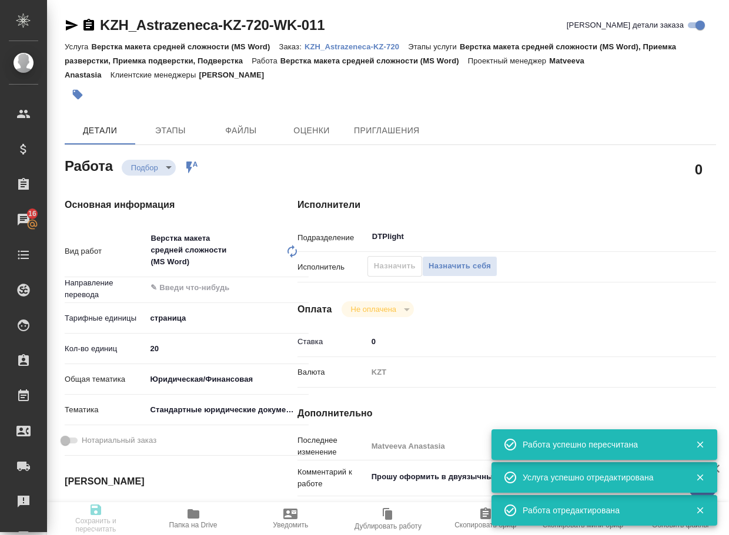
type input "recruiting"
type textarea "Верстка макета средней сложности (MS Word)"
type textarea "x"
type input "5a8b1489cc6b4906c91bfdb2"
type input "20"
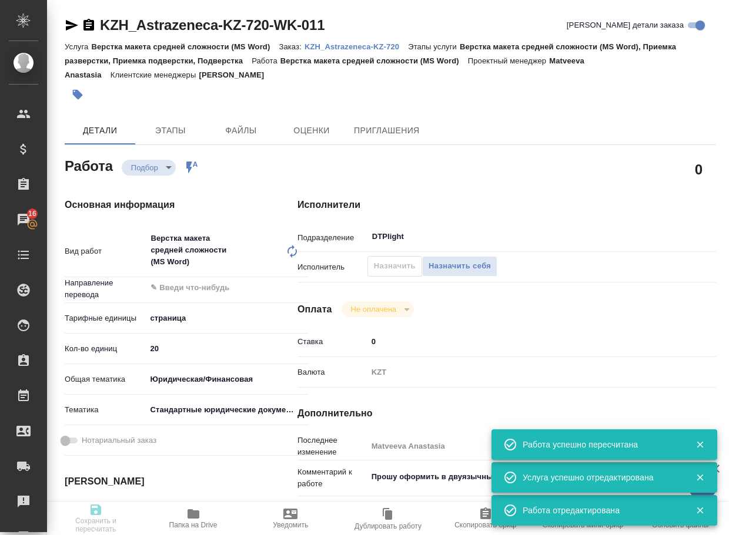
type input "yr-fn"
type input "5f647205b73bc97568ca66bf"
type input "[DATE] 15:00"
type input "[DATE] 20:00"
type input "[DATE] 18:00"
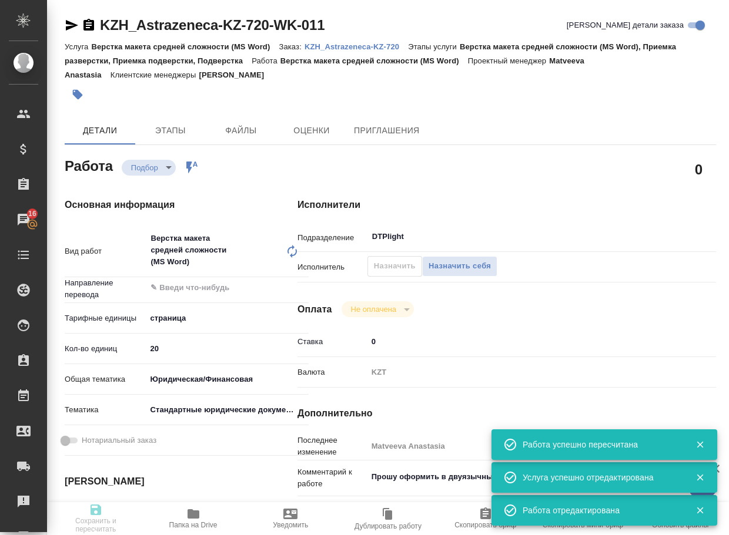
type input "DTPlight"
type input "notPayed"
type input "0"
type input "KZT"
type input "Matveeva Anastasia"
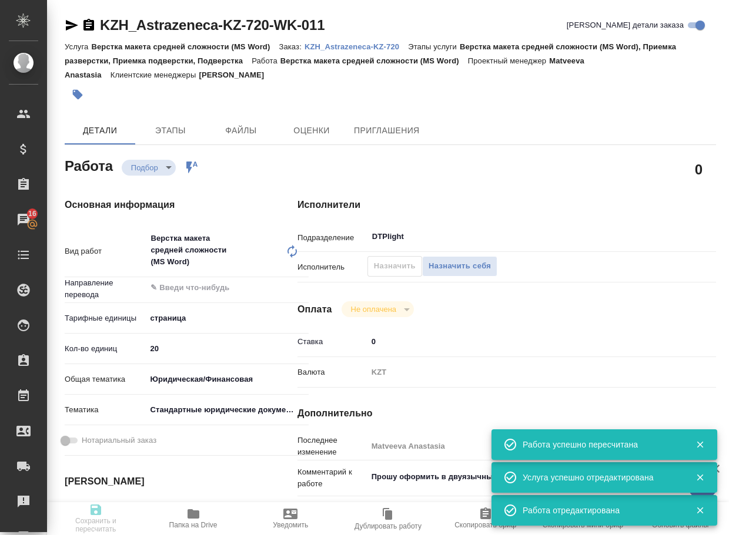
type textarea "Прошу оформить в двуязычный формат"
type textarea "x"
type textarea "/Clients/Astrazeneca KZ/Orders/KZH_Astrazeneca-KZ-720/DTP/KZH_Astrazeneca-KZ-72…"
type textarea "x"
type input "KZH_Astrazeneca-KZ-720"
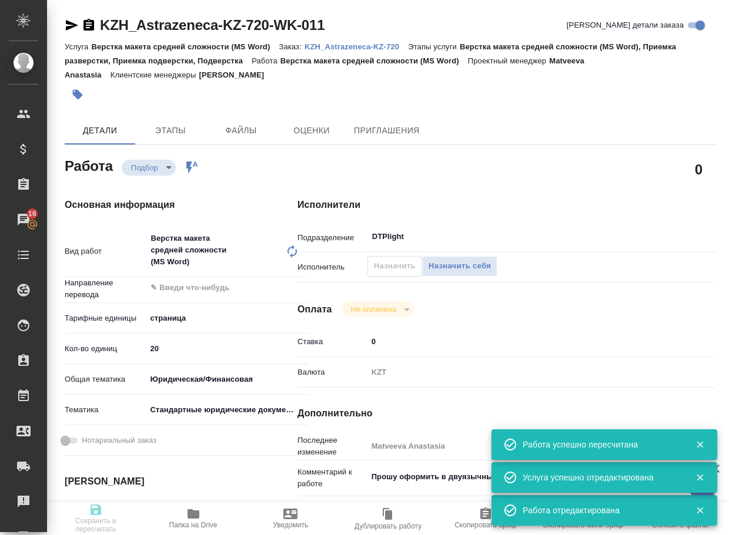
type input "Верстка макета средней сложности (MS Word)"
type input "Верстка макета средней сложности (MS Word), Приемка разверстки, Приемка подверс…"
type input "Кошербаева Назерке"
type input "[PERSON_NAME]"
type input "/Clients/Astrazeneca KZ/Orders/KZH_Astrazeneca-KZ-720"
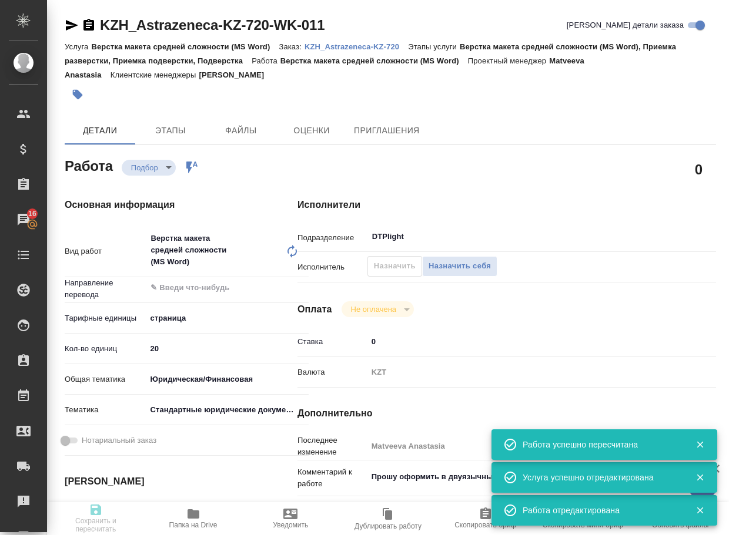
type textarea "x"
type textarea "необходимо перевести на казахский язык прилагаемые Договоры, разместив перевод …"
type textarea "x"
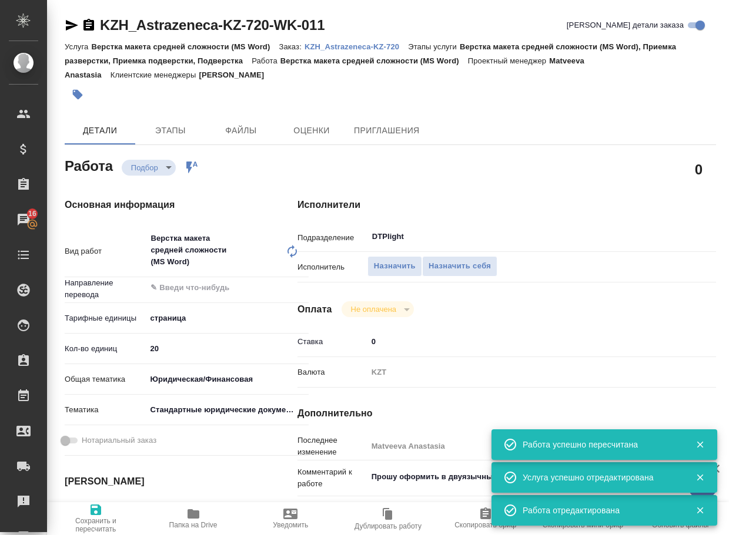
type textarea "x"
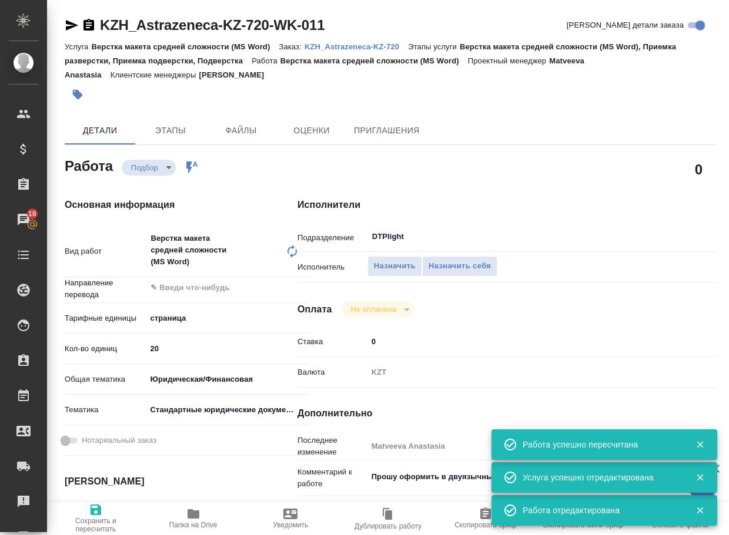
type textarea "x"
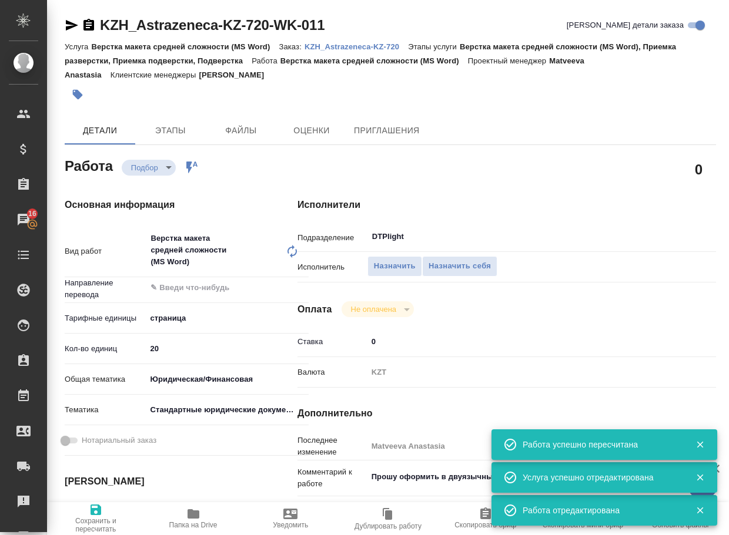
type textarea "x"
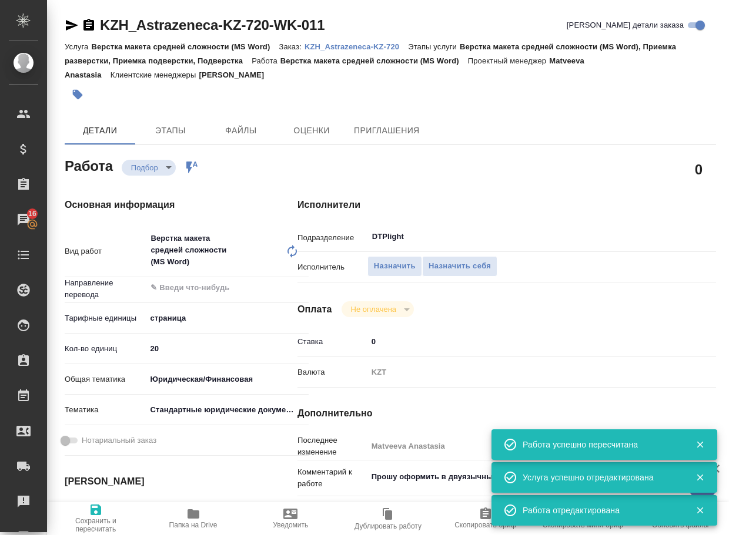
type textarea "x"
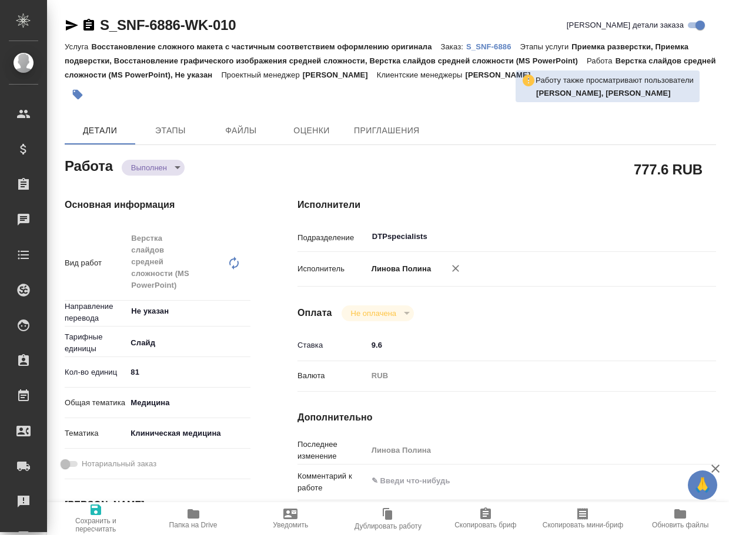
type textarea "x"
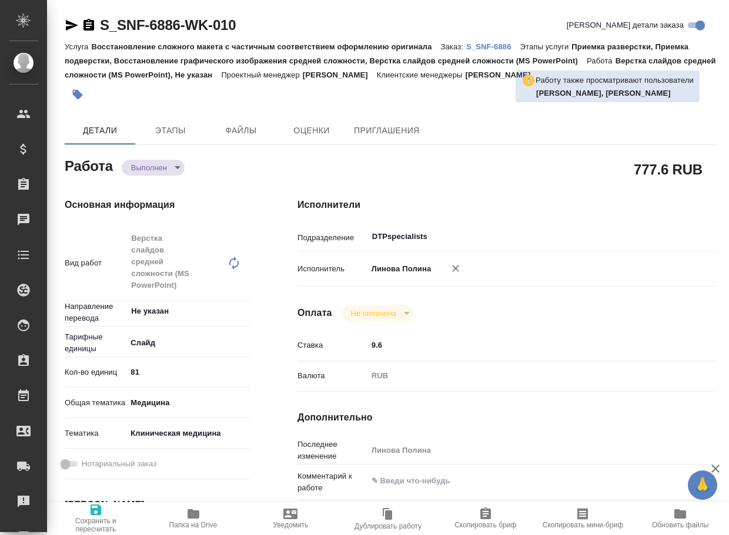
type textarea "x"
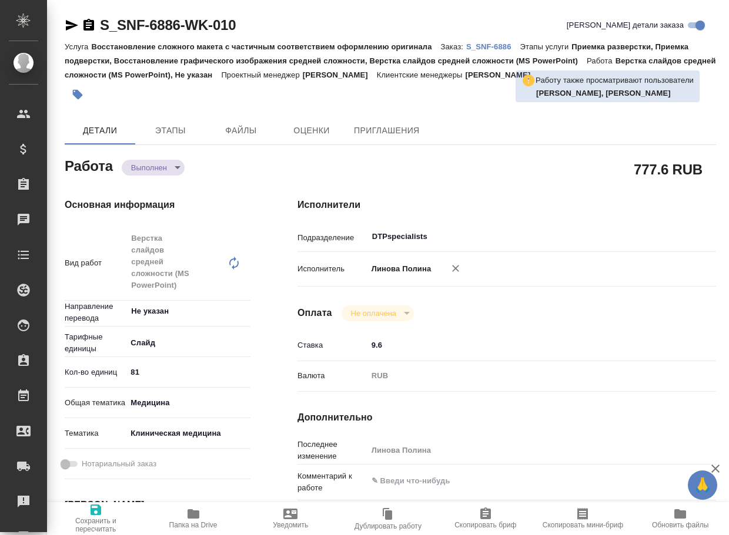
type textarea "x"
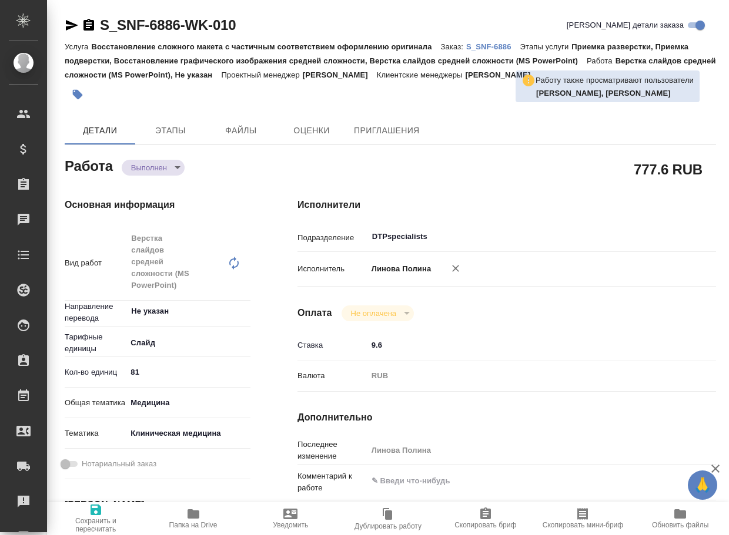
type textarea "x"
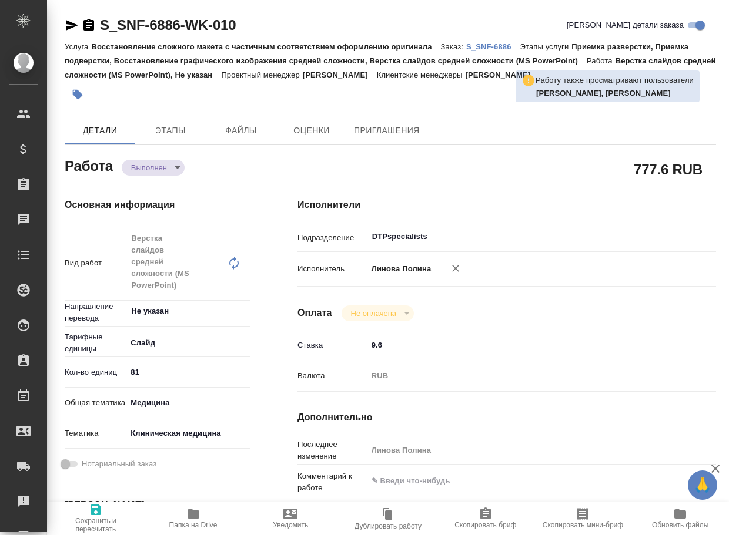
click at [194, 521] on icon "button" at bounding box center [193, 514] width 14 height 14
type textarea "x"
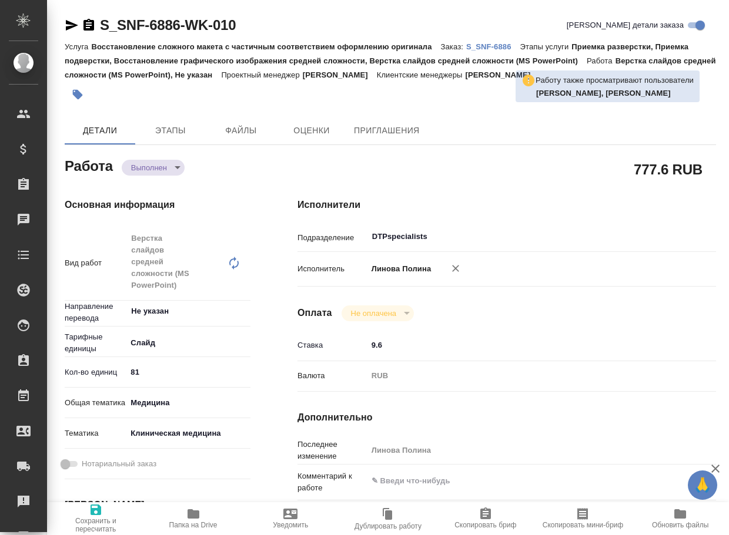
type textarea "x"
click at [146, 170] on body "🙏 .cls-1 fill:#fff; AWATERA Arsenyeva [PERSON_NAME] Спецификации Заказы 16 Чаты…" at bounding box center [364, 267] width 729 height 535
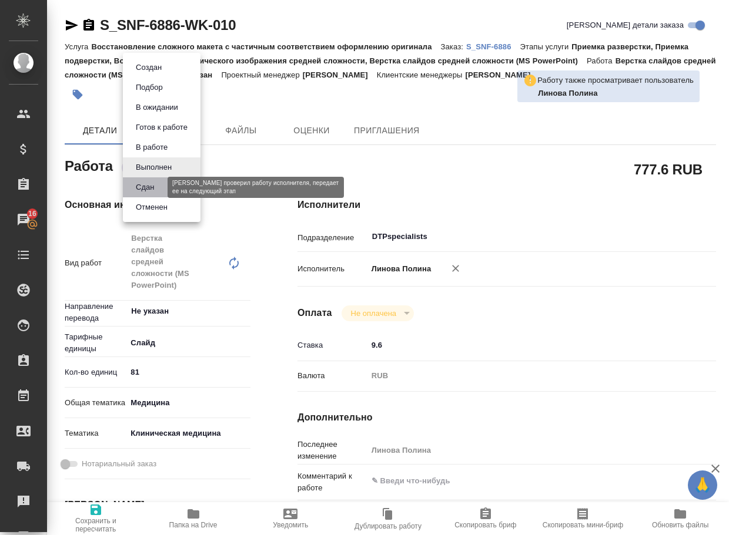
click at [146, 185] on button "Сдан" at bounding box center [144, 187] width 25 height 13
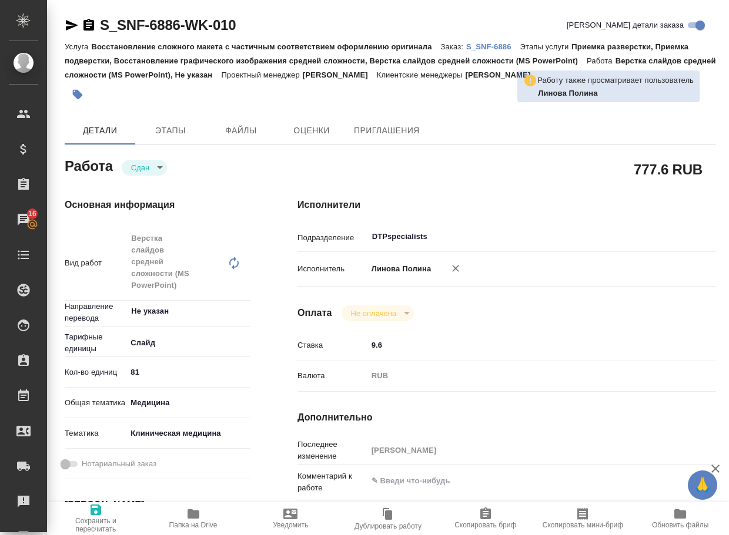
type textarea "x"
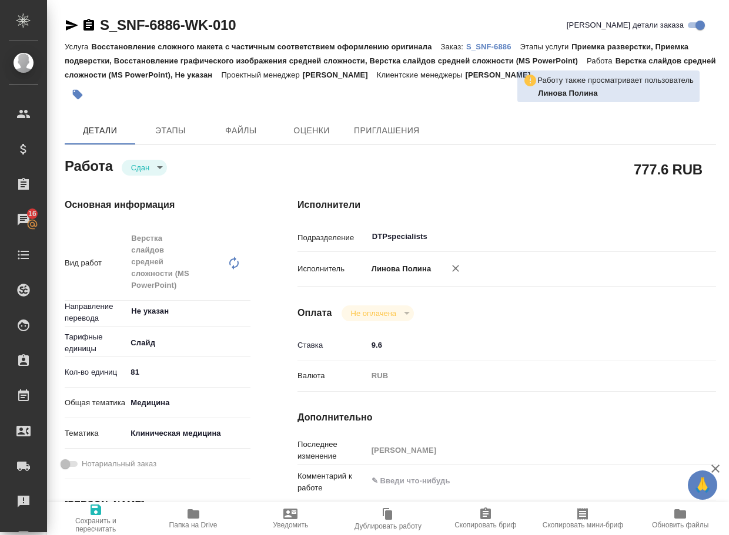
click at [487, 43] on p "S_SNF-6886" at bounding box center [493, 46] width 54 height 9
type textarea "x"
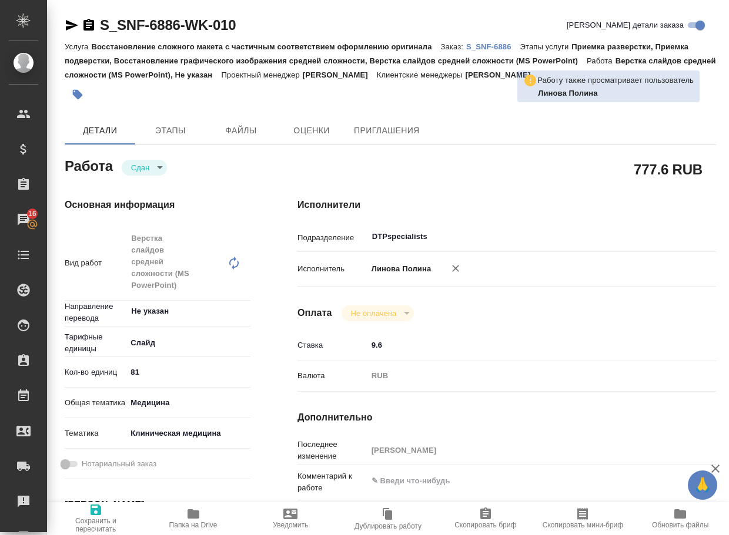
type textarea "x"
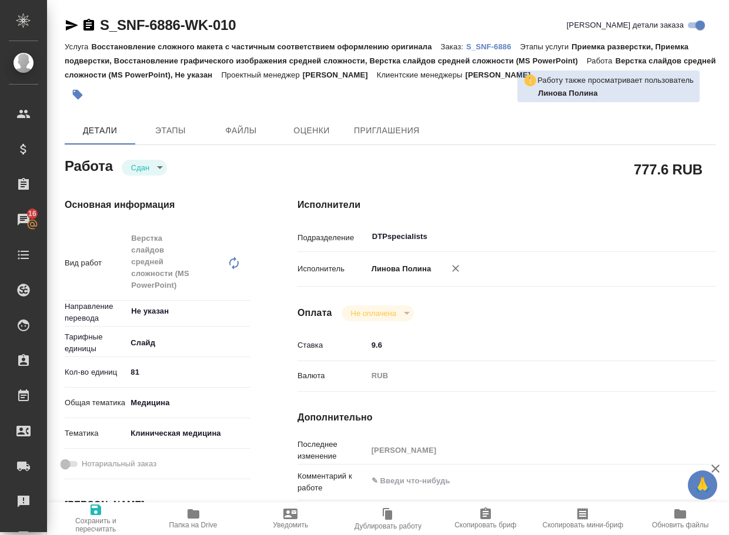
type textarea "x"
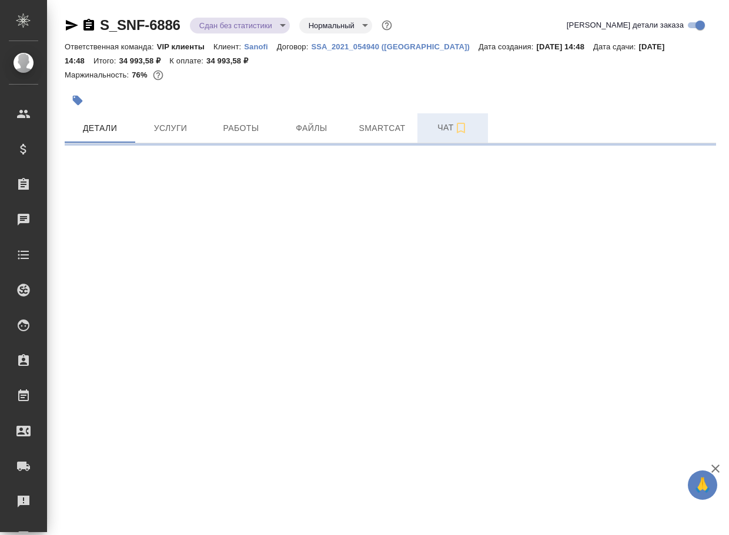
select select "RU"
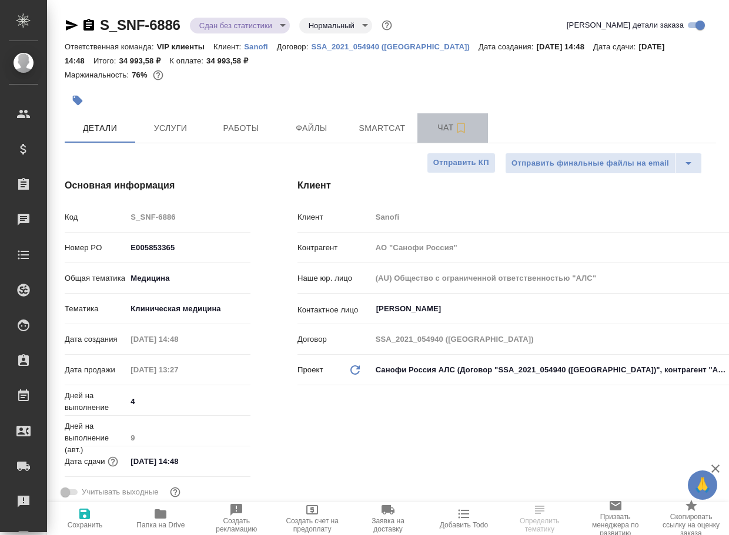
click at [444, 123] on span "Чат" at bounding box center [452, 128] width 56 height 15
type textarea "x"
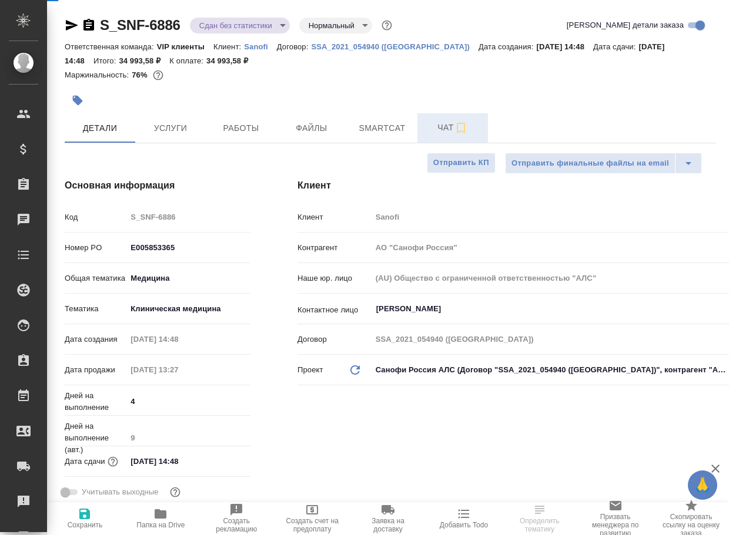
type textarea "x"
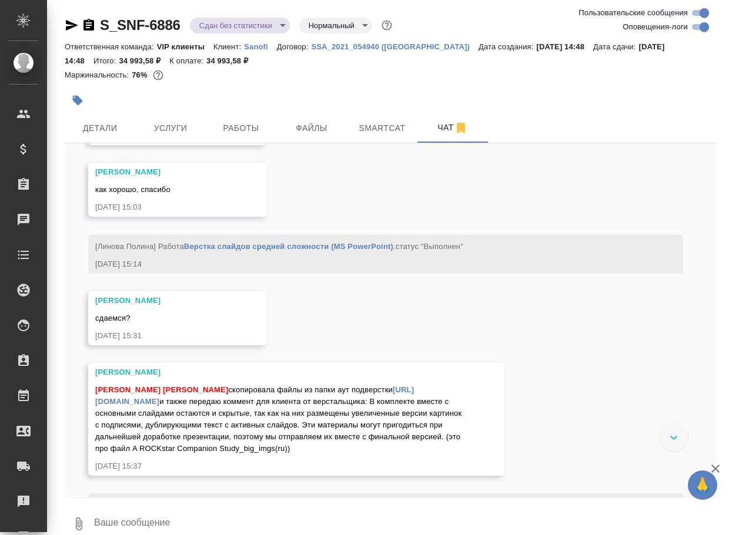
click at [256, 516] on textarea at bounding box center [404, 524] width 623 height 40
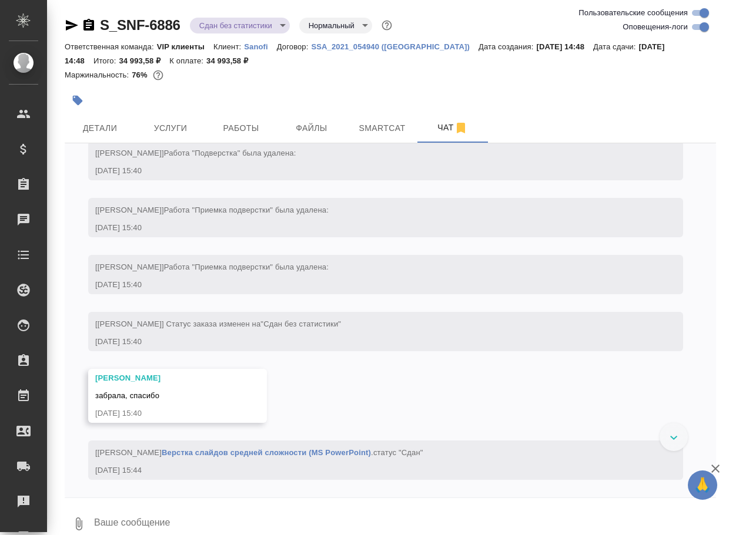
scroll to position [8235, 0]
paste textarea "[URL][DOMAIN_NAME]"
type textarea "[URL][DOMAIN_NAME]"
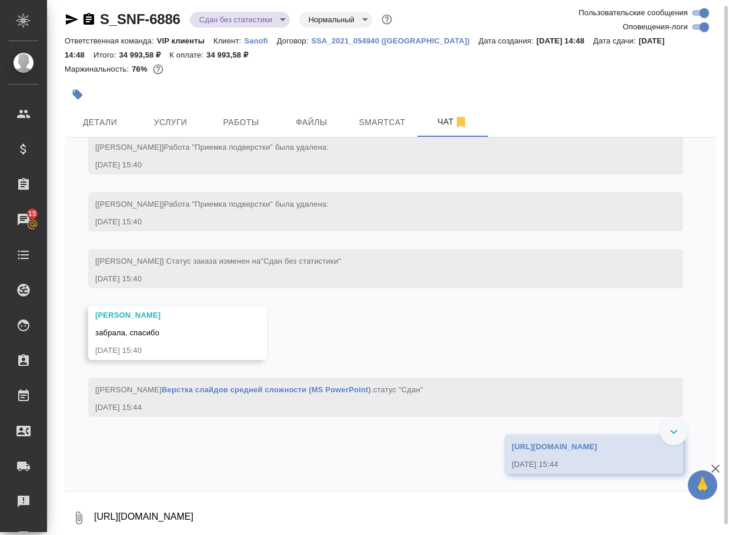
scroll to position [8070, 0]
